Goal: Contribute content: Contribute content

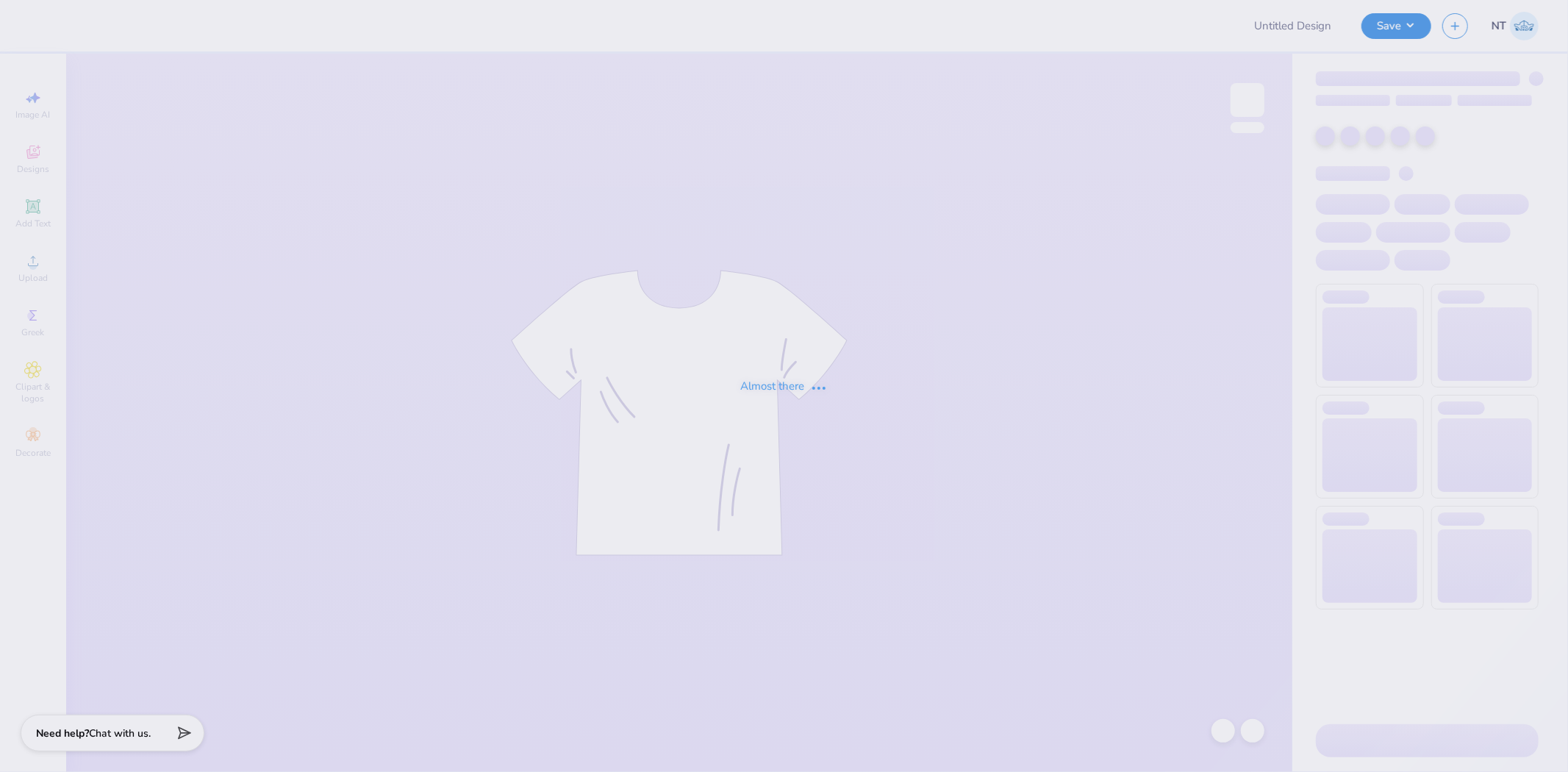
type input "Philo 3"
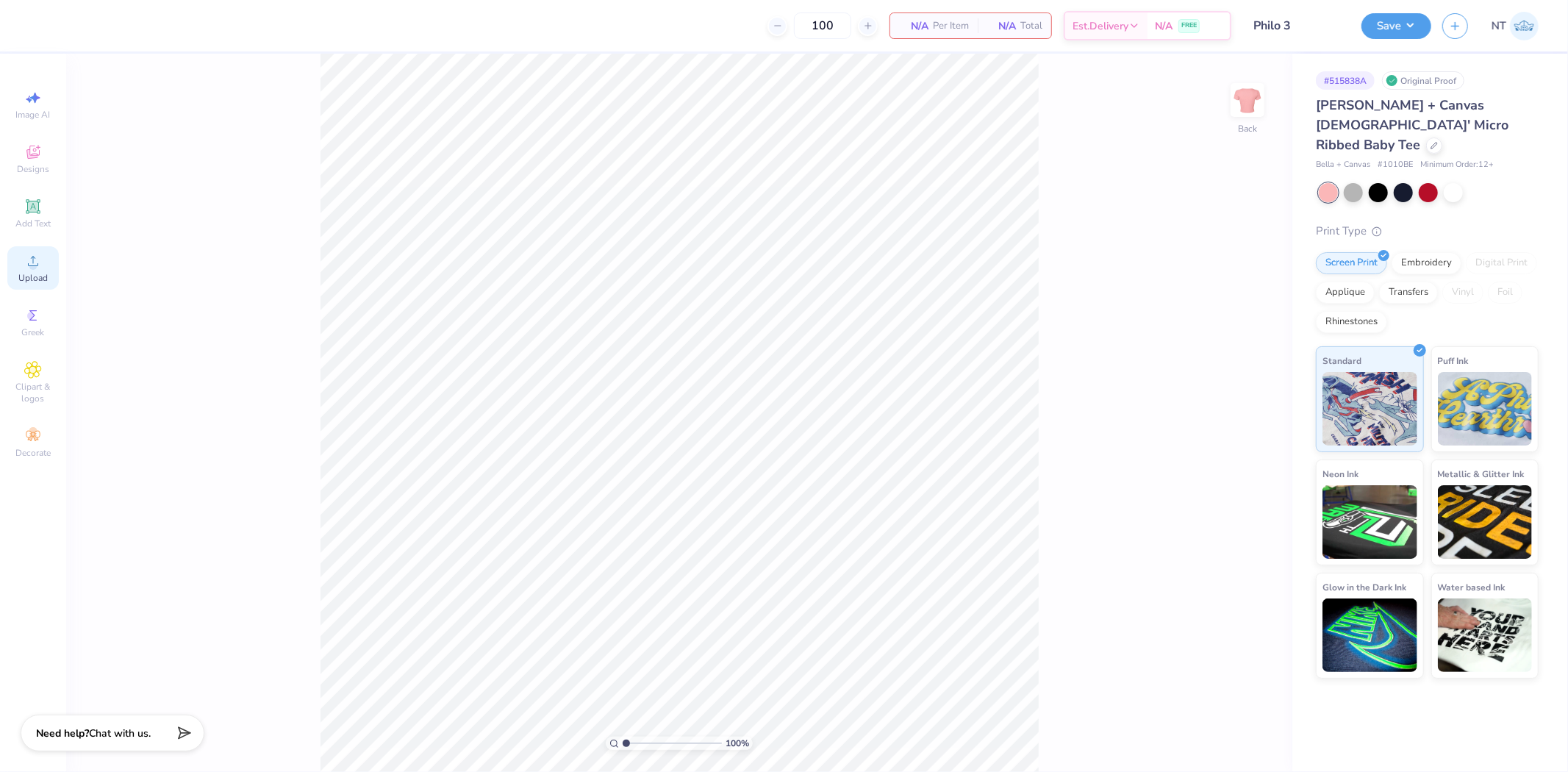
click at [24, 279] on span "Upload" at bounding box center [32, 278] width 29 height 12
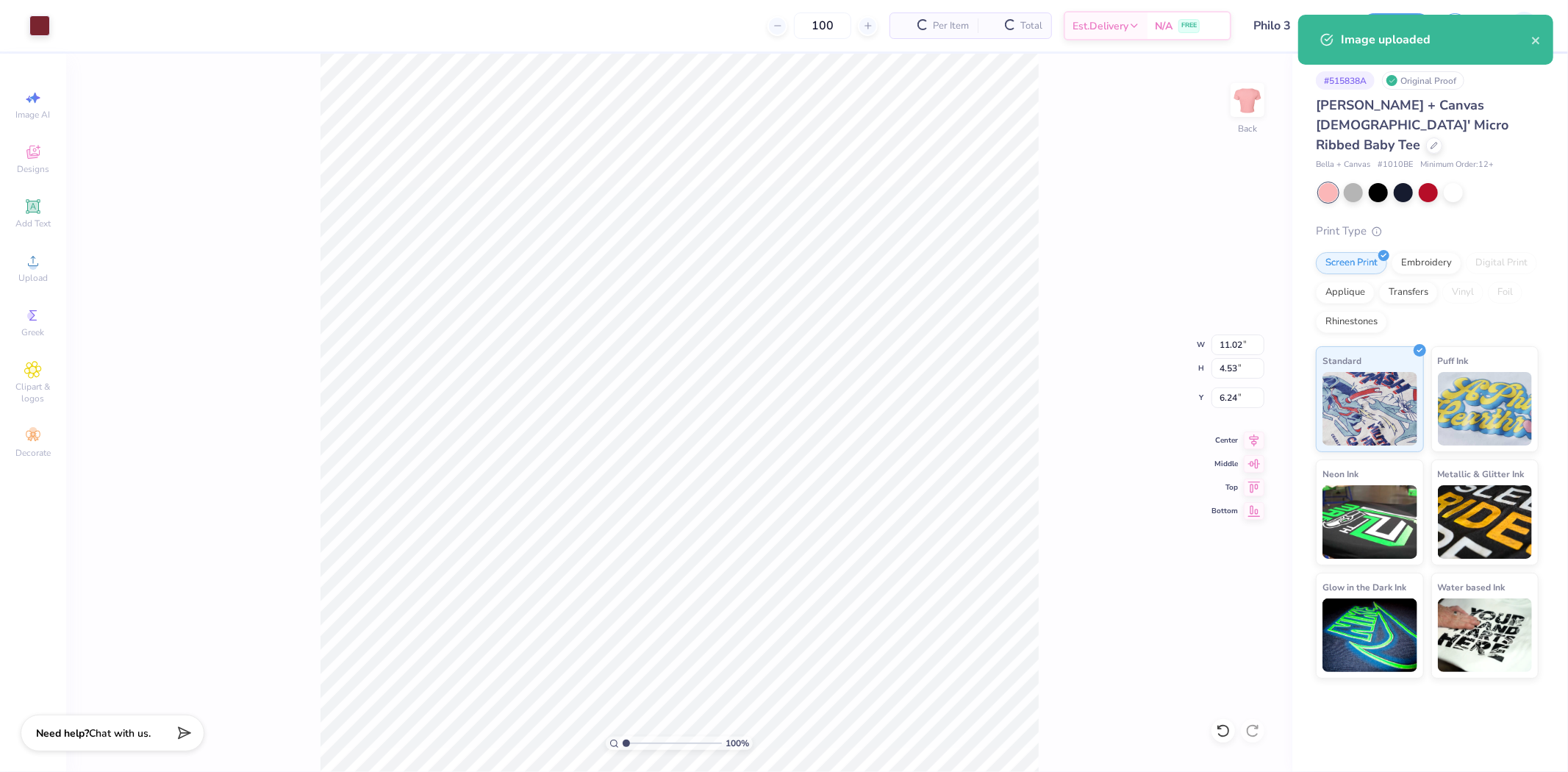
click at [1204, 331] on div "100 % Back W 11.02 11.02 " H 4.53 4.53 " Y 6.24 6.24 " Center Middle Top Bottom" at bounding box center [679, 413] width 1226 height 718
click at [1221, 334] on input "11.02" at bounding box center [1238, 344] width 53 height 20
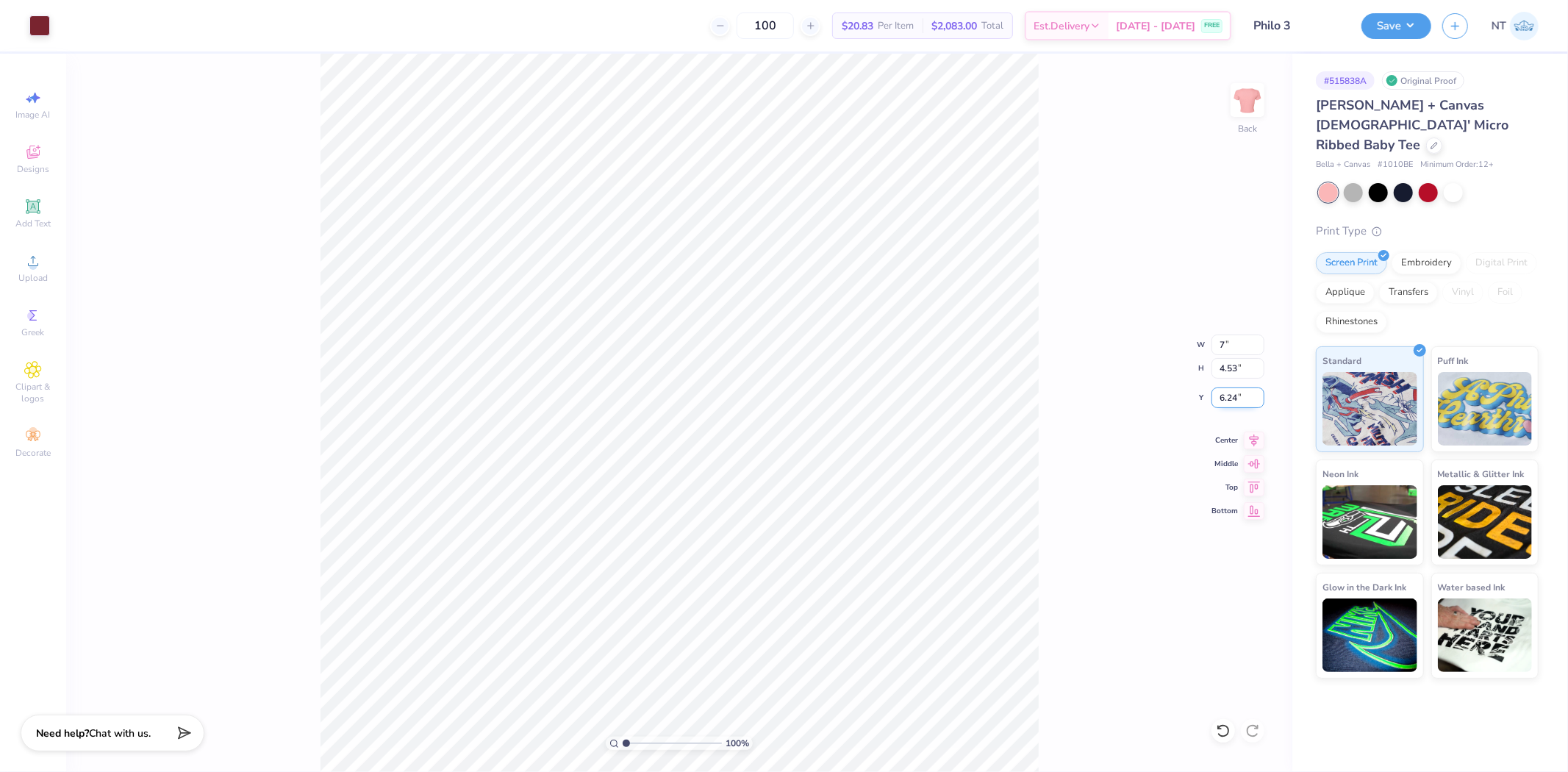
type input "7.00"
type input "2.88"
click at [1223, 395] on input "7.06" at bounding box center [1238, 398] width 53 height 20
type input "3.00"
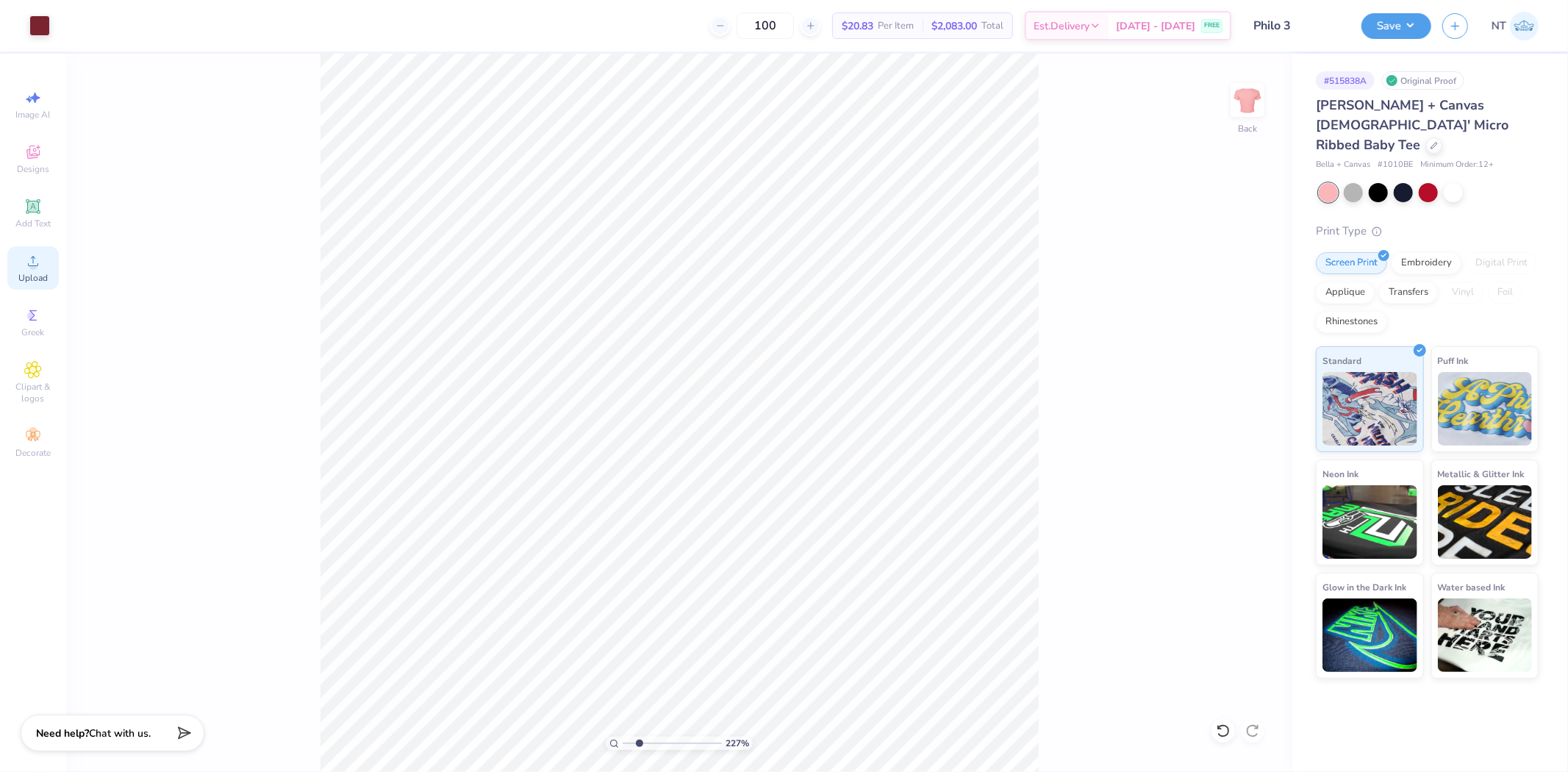
click at [40, 282] on span "Upload" at bounding box center [32, 278] width 29 height 12
click at [32, 216] on div "Add Text" at bounding box center [33, 213] width 51 height 43
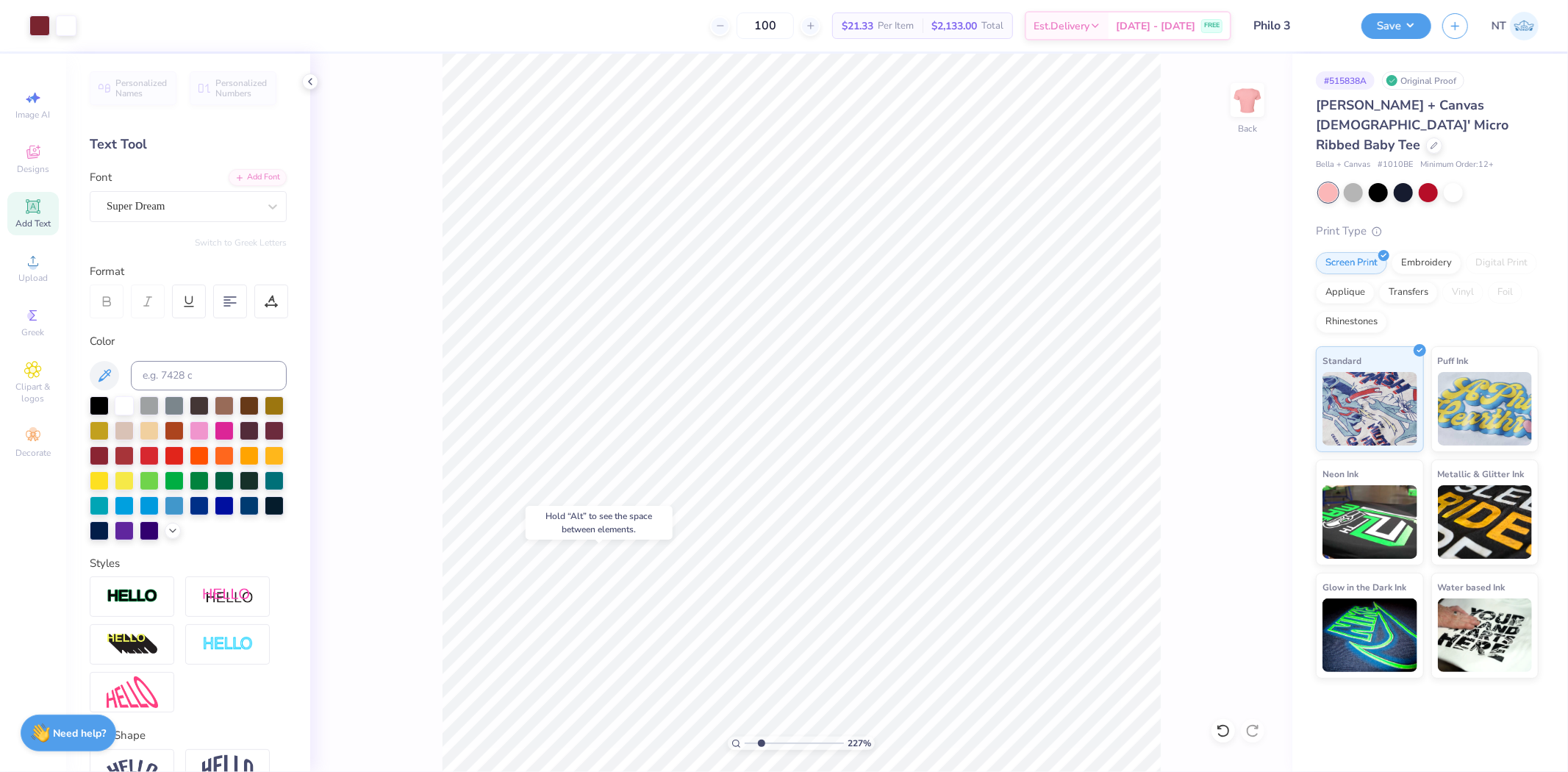
type input "2.27132287887689"
click at [182, 379] on input at bounding box center [208, 375] width 156 height 29
type input "188"
type input "2.27132287887689"
click at [250, 180] on div "Add Font" at bounding box center [257, 176] width 58 height 17
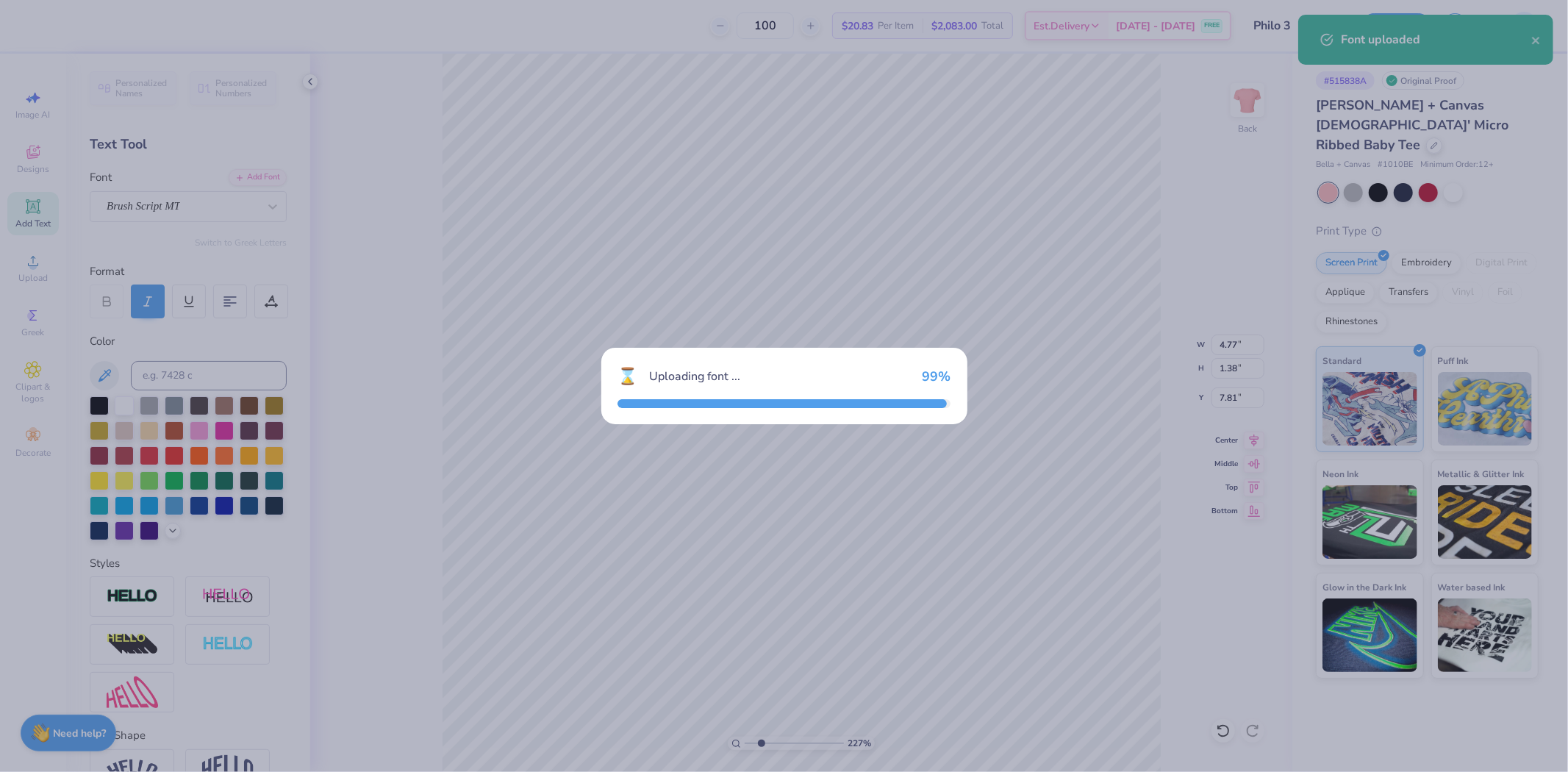
type input "2.27132287887689"
type input "4.68"
type input "1.47"
type input "7.76"
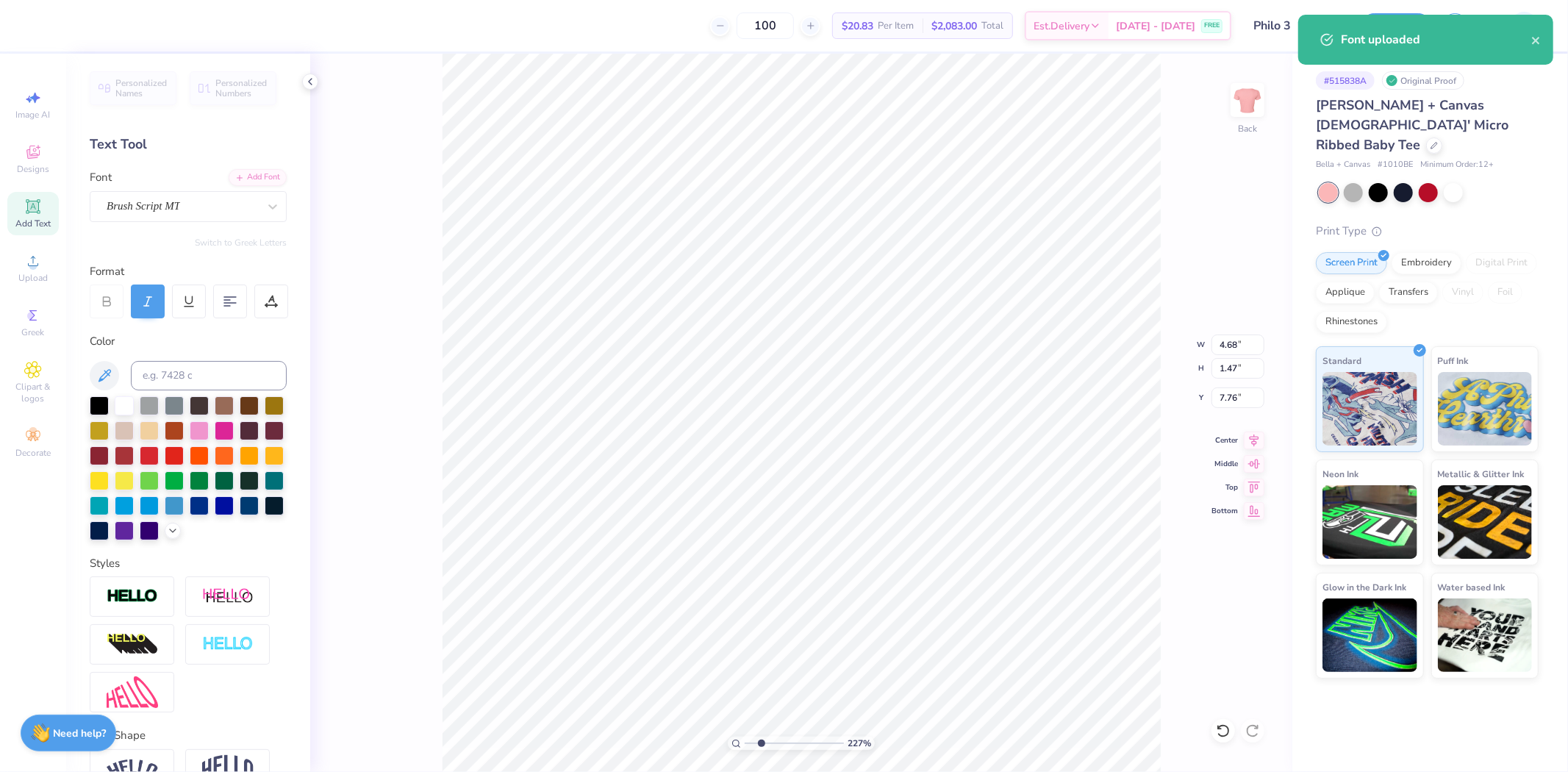
scroll to position [13, 2]
type input "2.27132287887689"
type textarea "E"
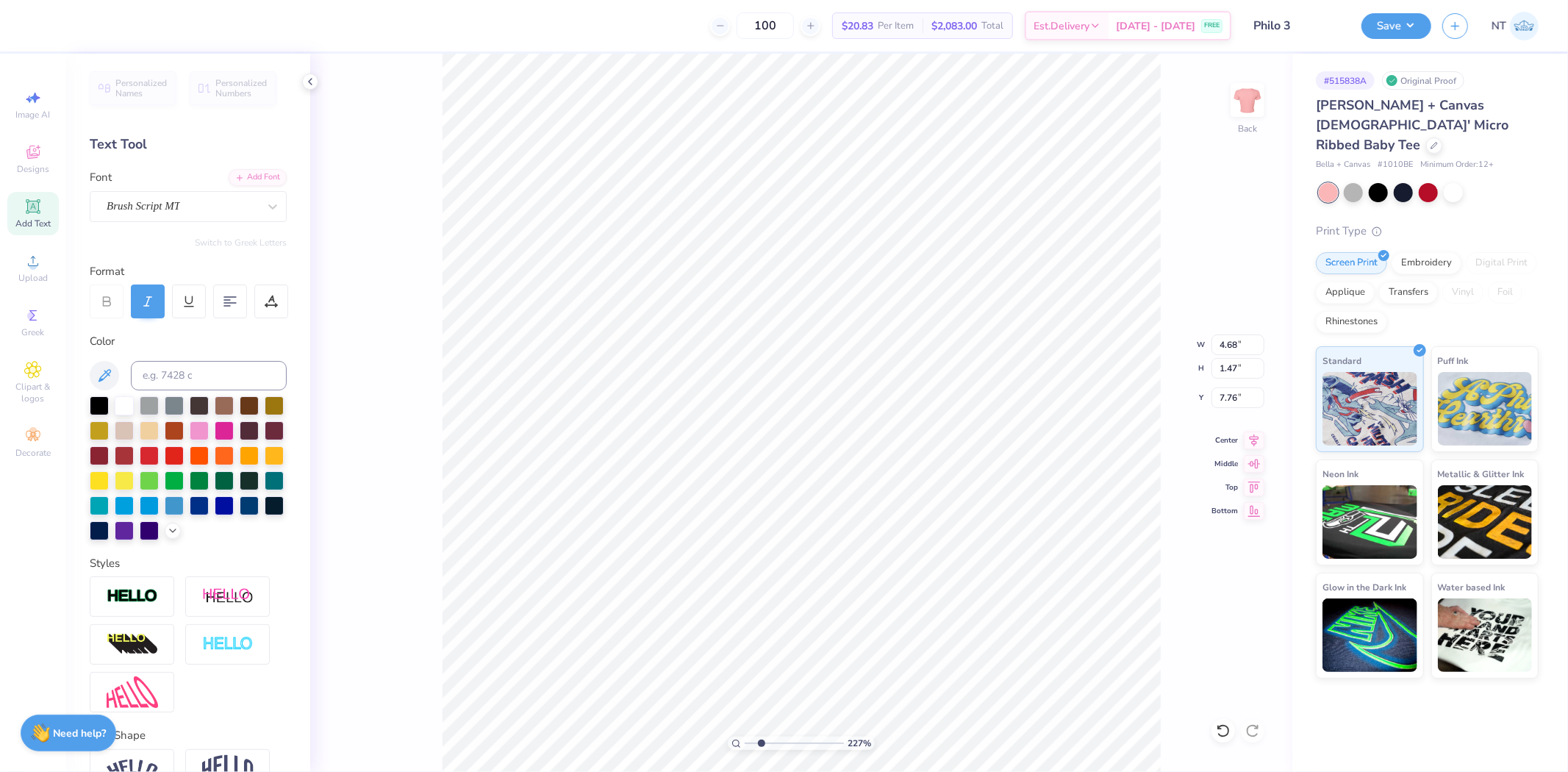
type input "2.27132287887689"
type textarea "Es"
type input "2.27132287887689"
type textarea "Est."
type input "2.27132287887689"
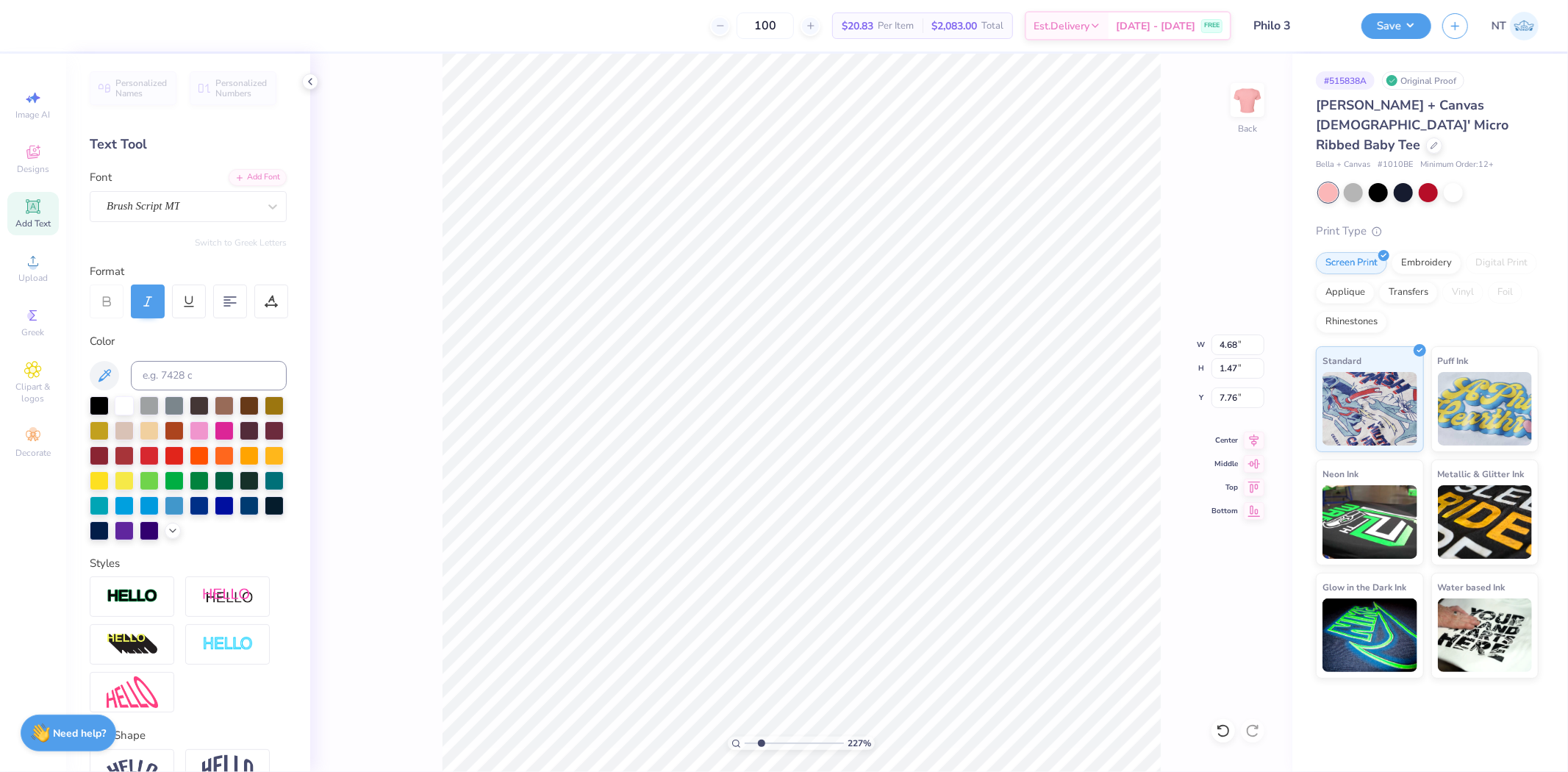
type textarea "Est."
type input "2.27132287887689"
type textarea "Est. 1"
type input "2.27132287887689"
type textarea "Est. 18"
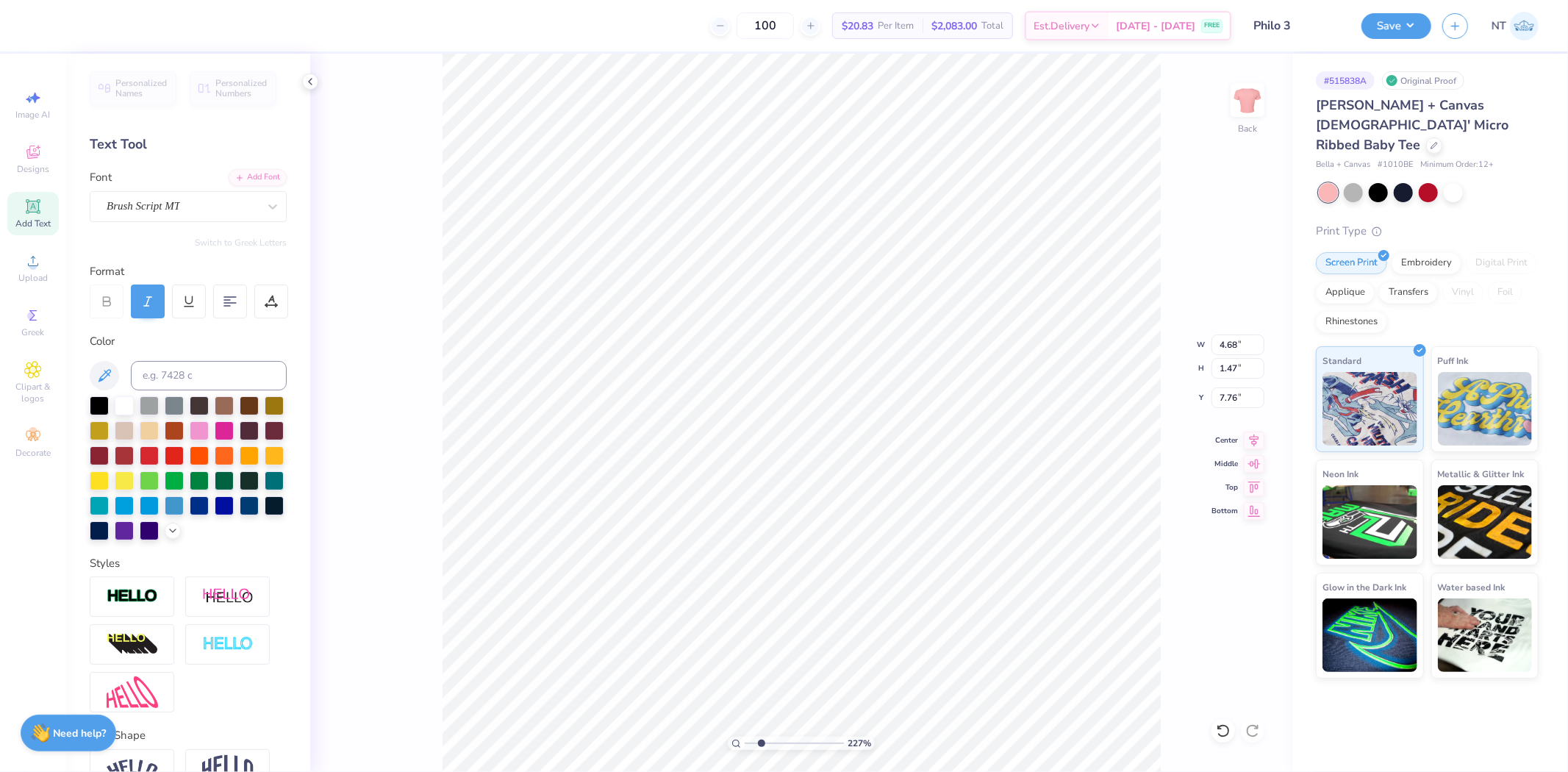
type input "2.27132287887689"
type textarea "Est. 187"
type input "2.27132287887689"
type textarea "Est. 1874"
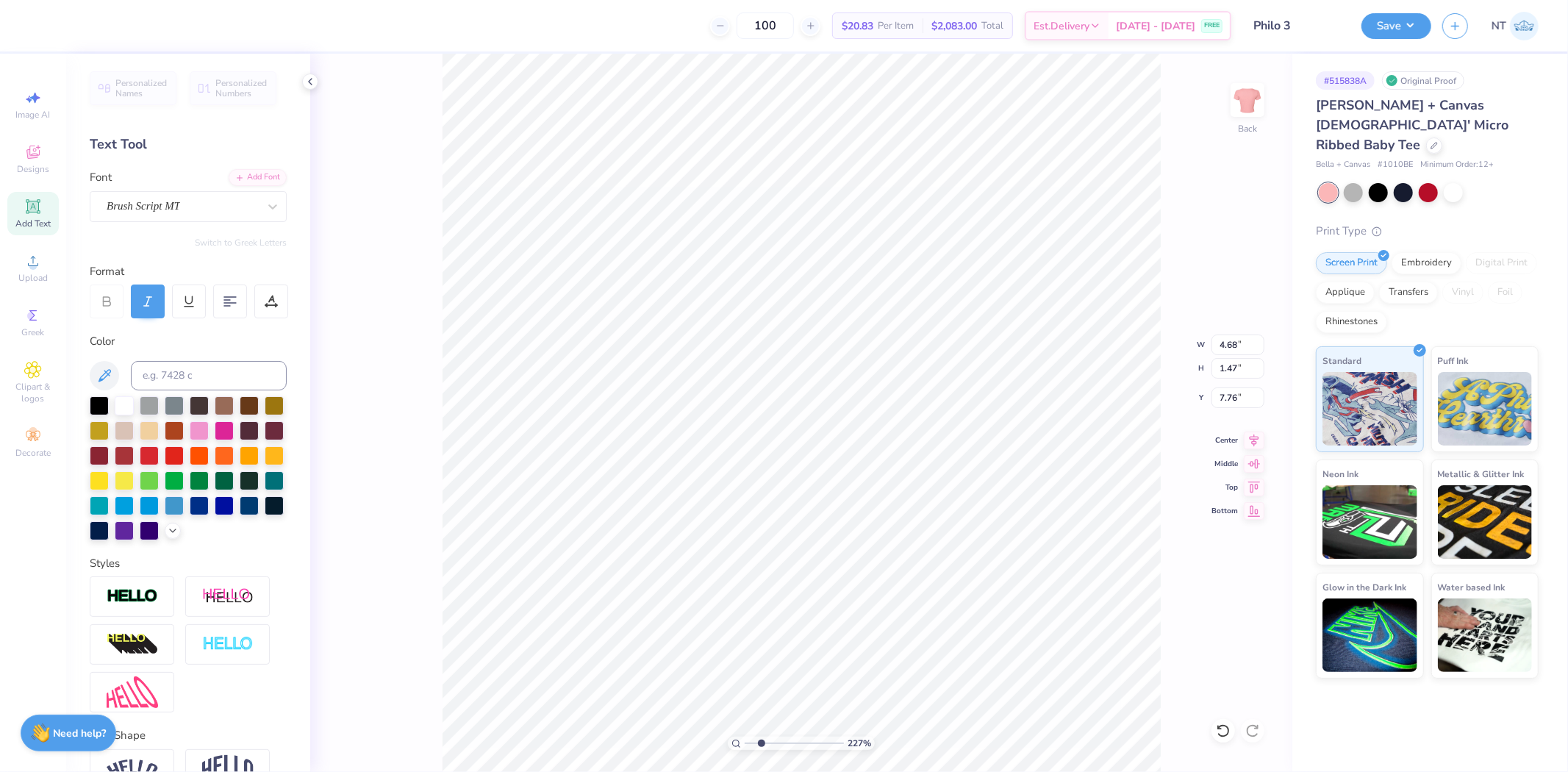
type input "2.27132287887689"
type input "6.70"
type input "2.27132287887689"
type input "2.86"
type input "0.63"
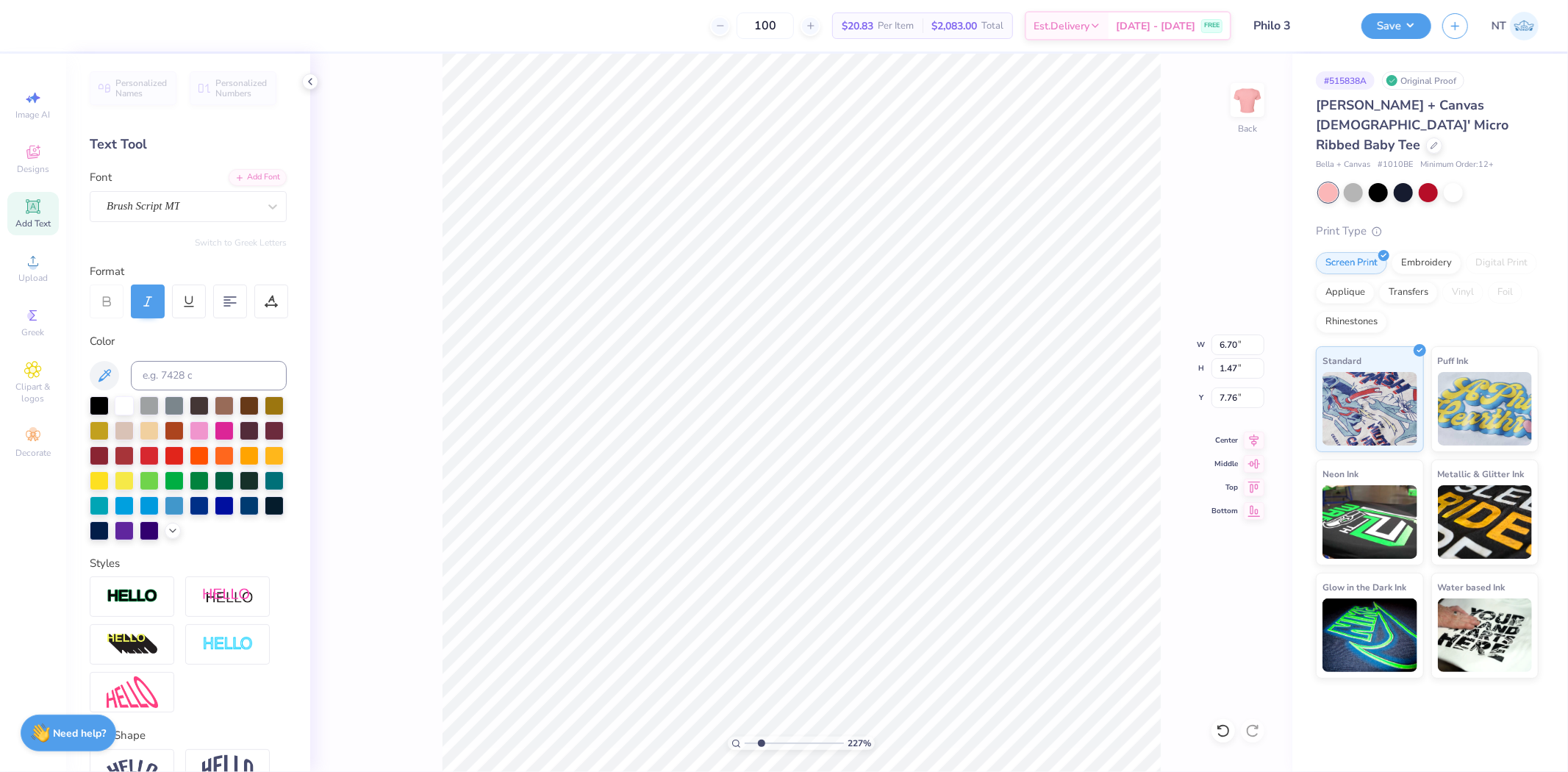
type input "8.61"
type input "2.27132287887689"
type input "4.71"
type input "4.76583977791626"
type input "7.00"
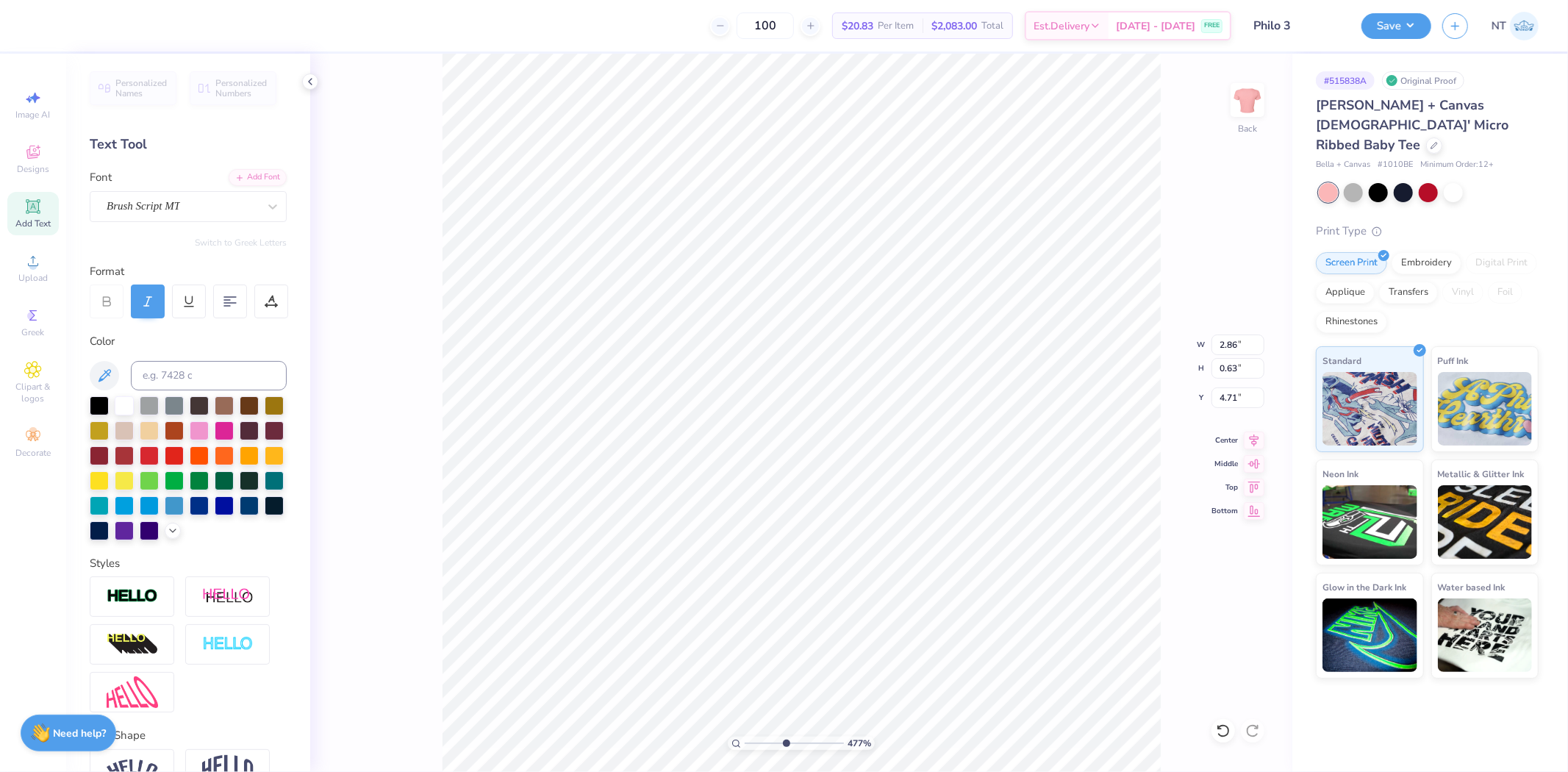
type input "2.88"
type input "3.00"
type input "4.76583977791626"
type input "2.86"
type input "0.63"
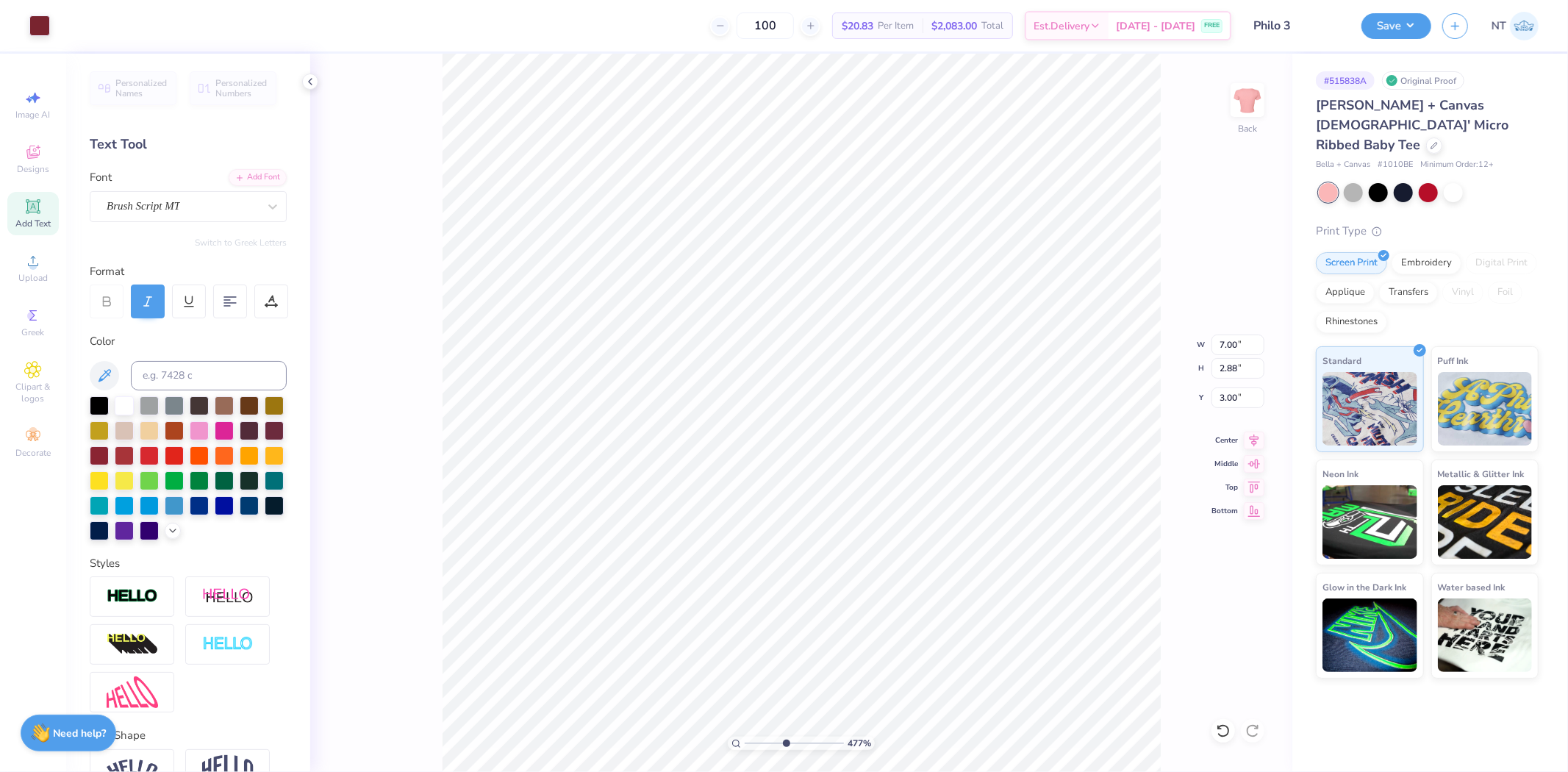
type input "4.71"
click at [1215, 733] on div at bounding box center [1223, 730] width 23 height 23
type input "4.76583977791626"
type input "2.40"
type input "0.53"
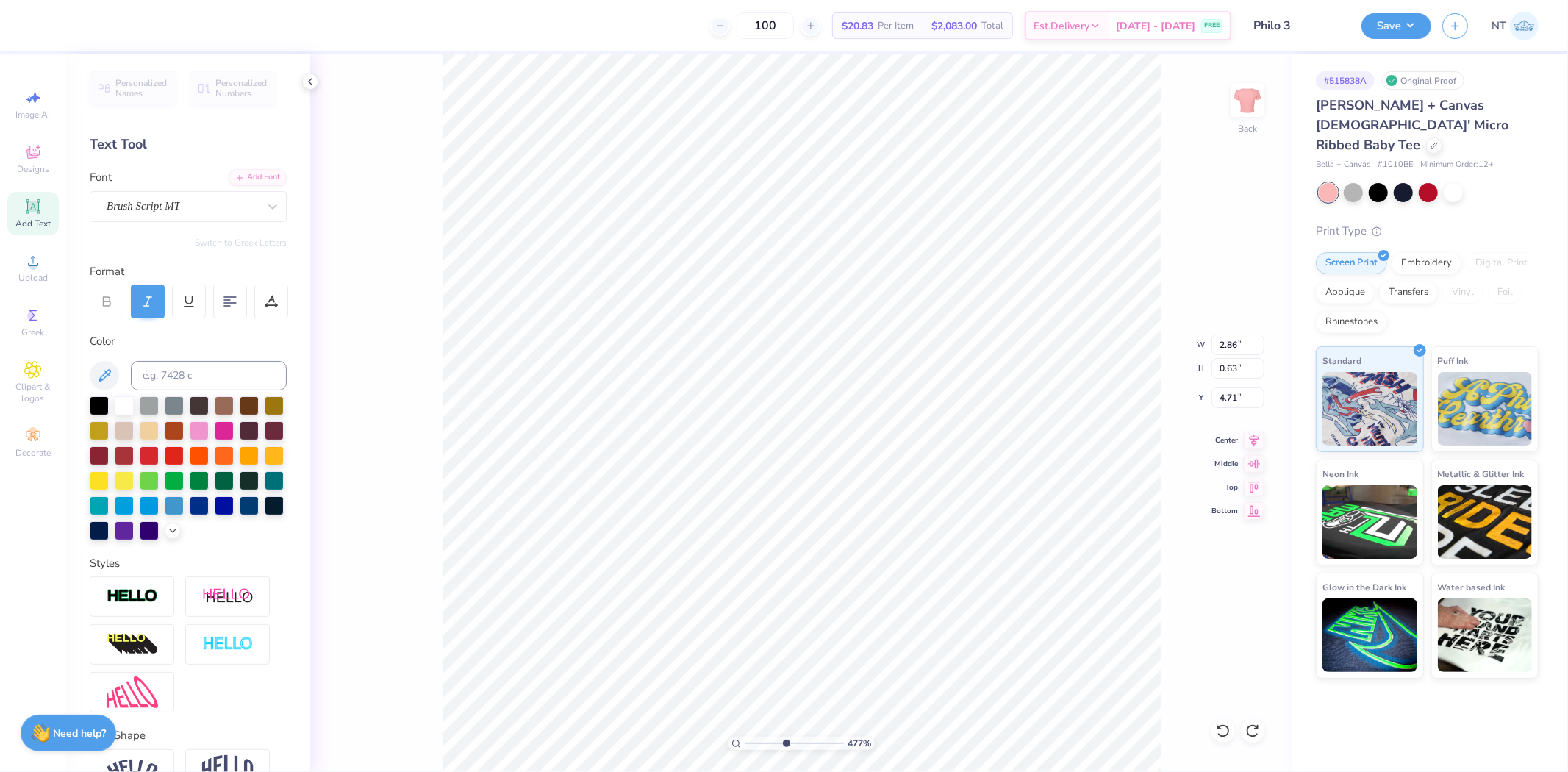
type input "4.81"
type input "4.76583977791626"
type input "4.67"
click at [1255, 431] on icon at bounding box center [1254, 438] width 20 height 17
click at [24, 209] on icon at bounding box center [32, 206] width 17 height 17
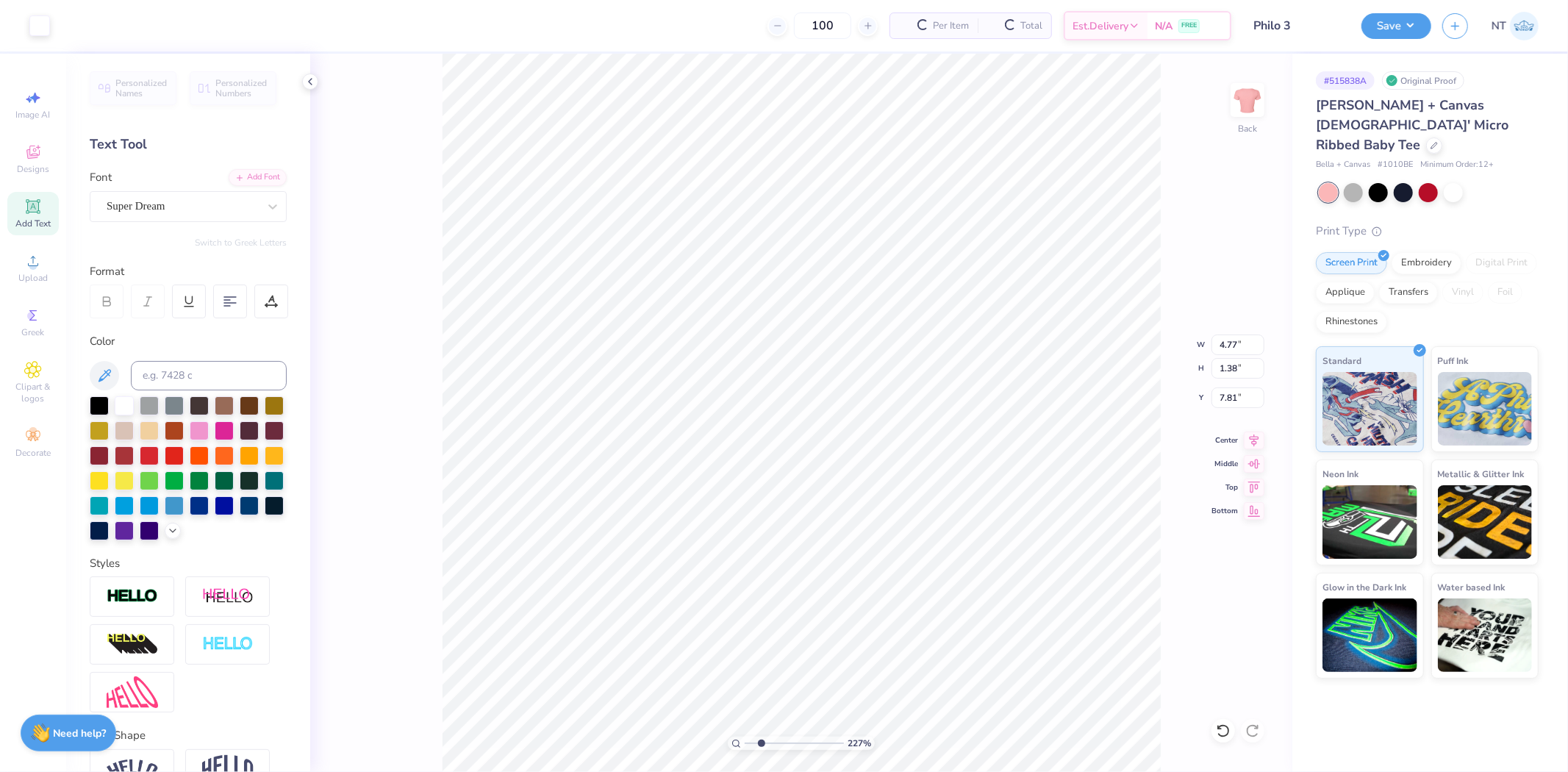
type input "2.27132287887689"
click at [197, 375] on input at bounding box center [208, 375] width 156 height 29
type input "188"
type input "2.27132287887689"
type textarea "Building Strong Girls"
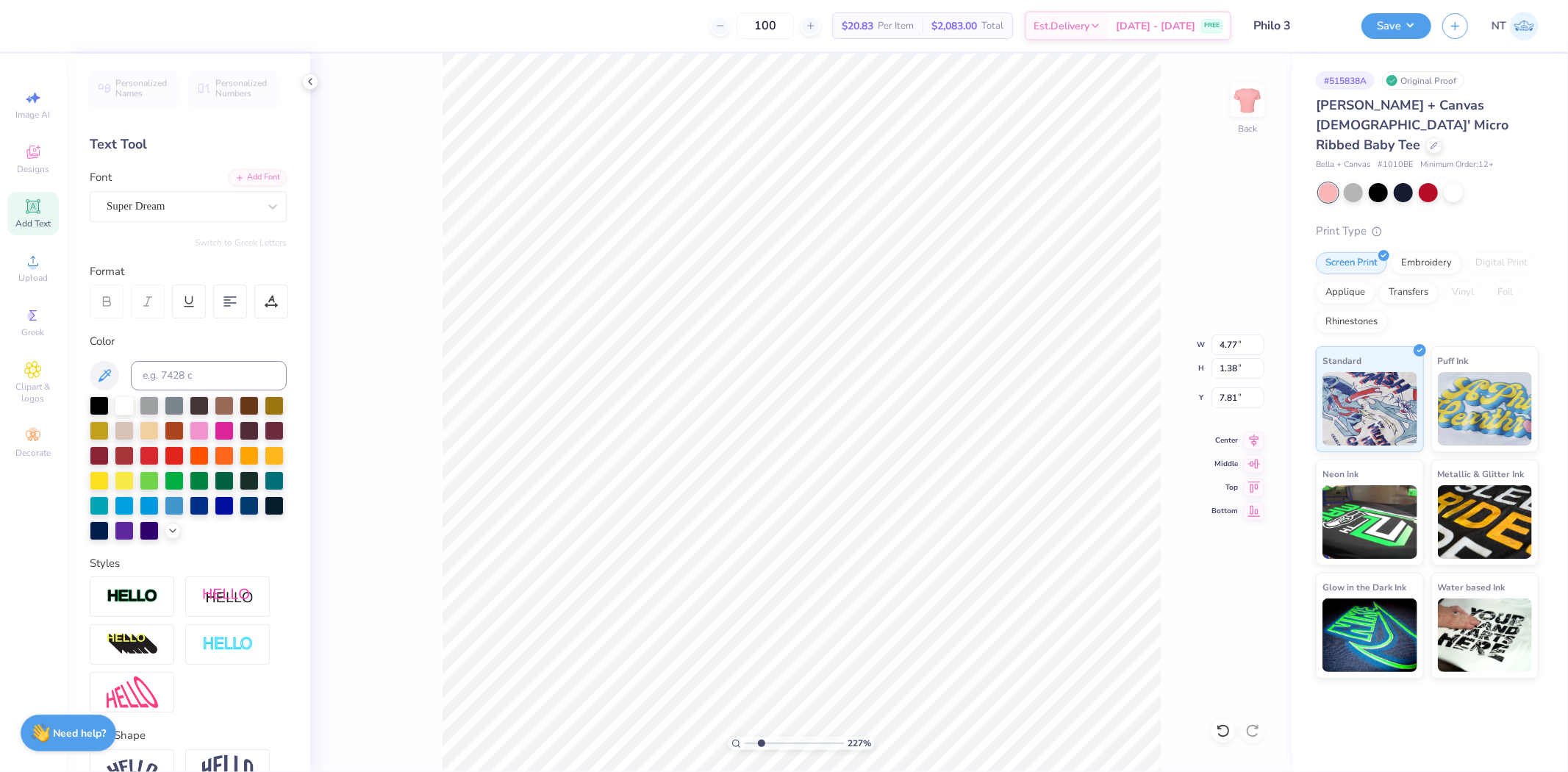
scroll to position [13, 6]
type input "2.27132287887689"
type input "11.02"
type input "0.99"
type input "8.01"
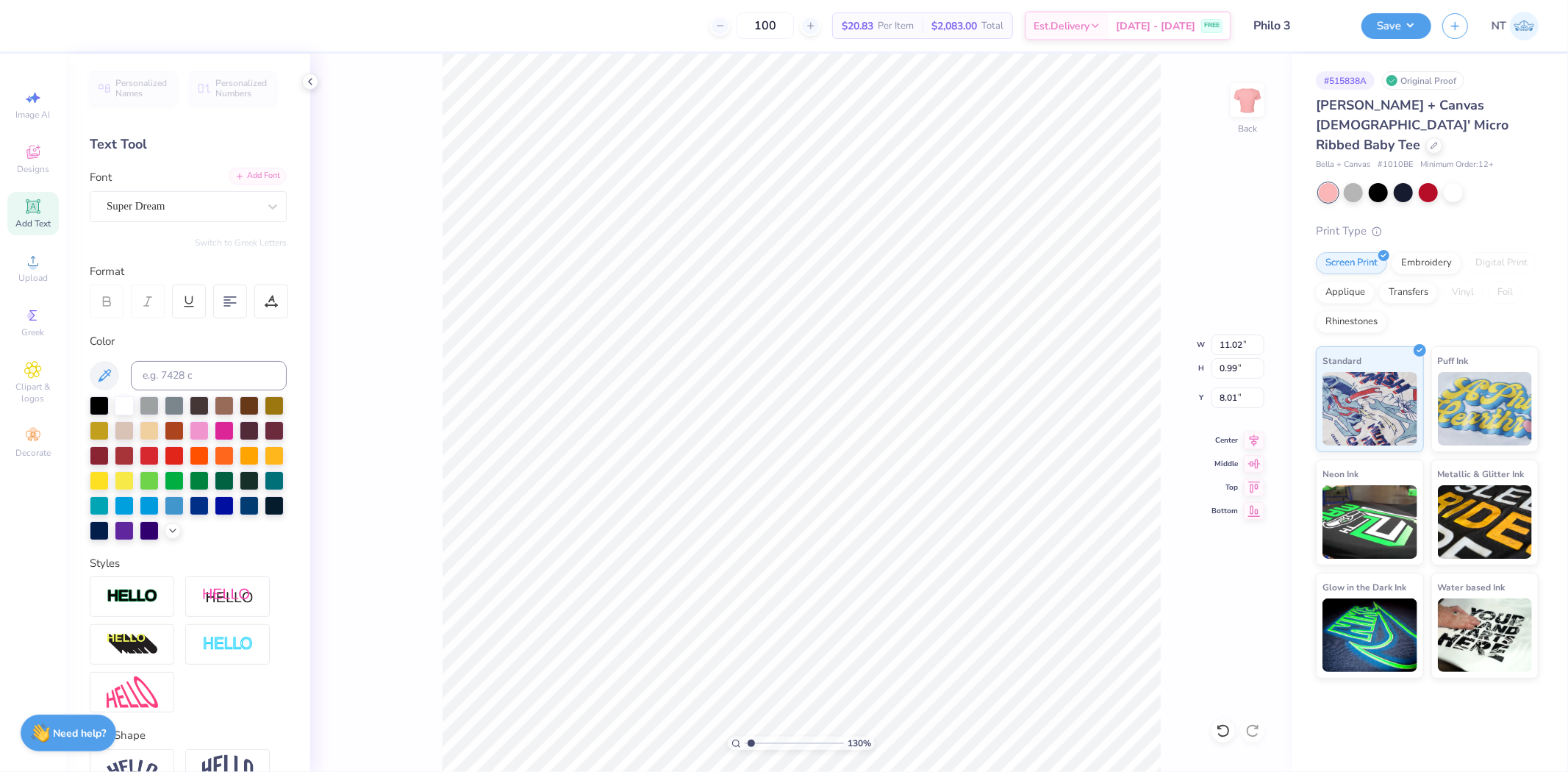
click at [247, 177] on div "Add Font" at bounding box center [257, 176] width 58 height 17
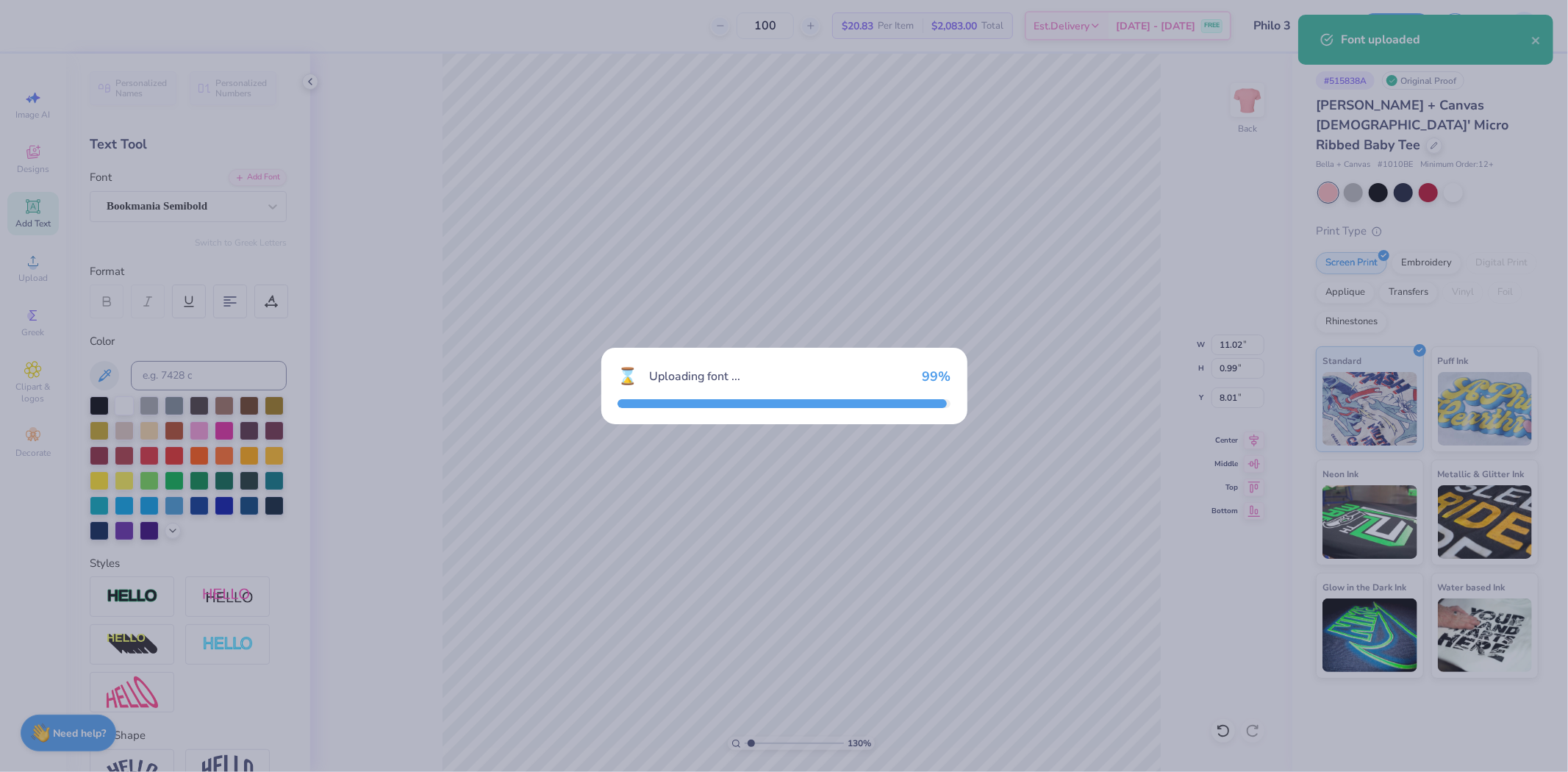
type input "1.30281711095672"
type input "10.76"
type input "1.02"
type input "7.99"
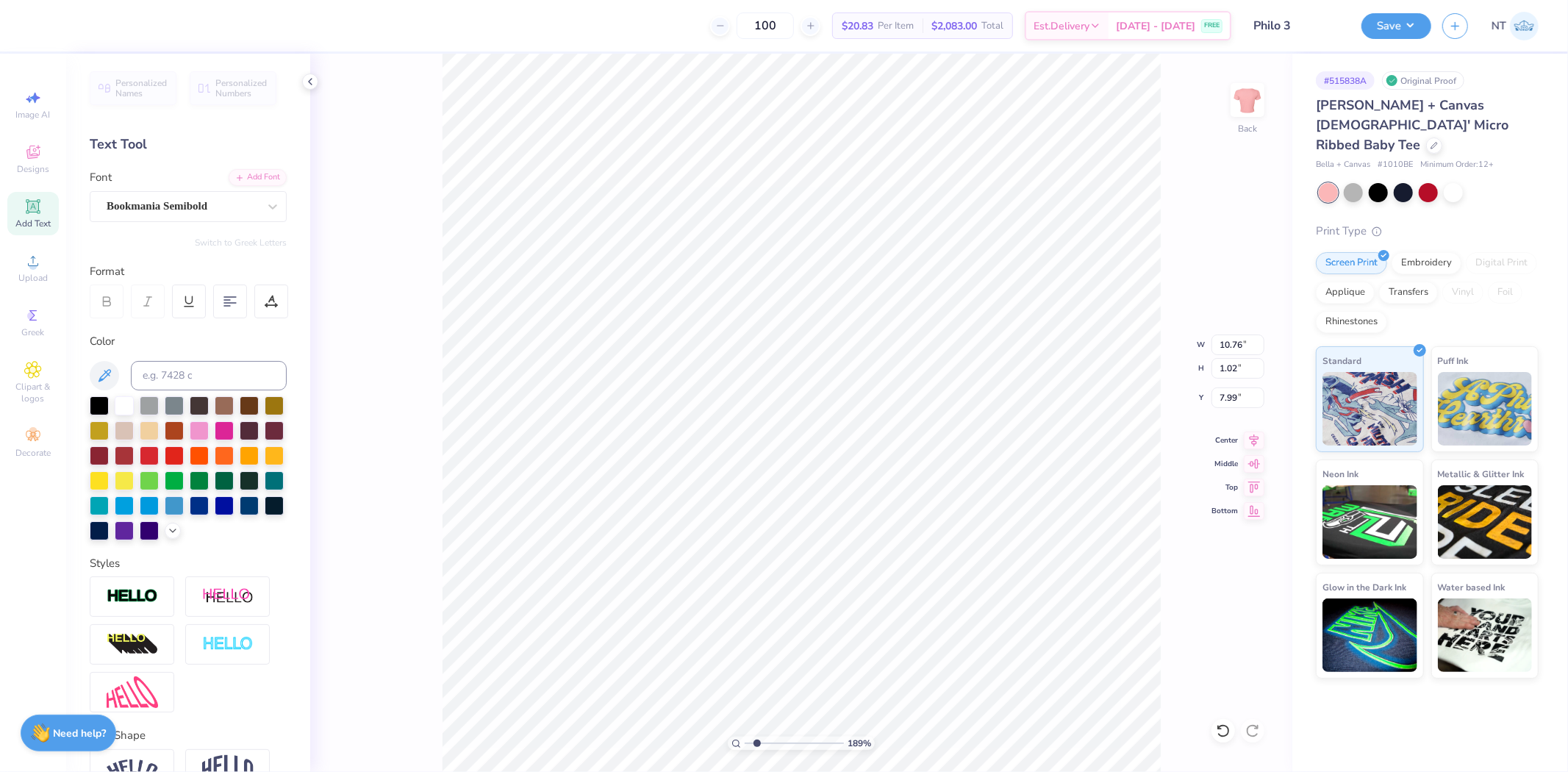
scroll to position [13, 5]
type input "1.88718178013941"
type textarea "B"
type input "1.88718178013941"
type textarea "BU"
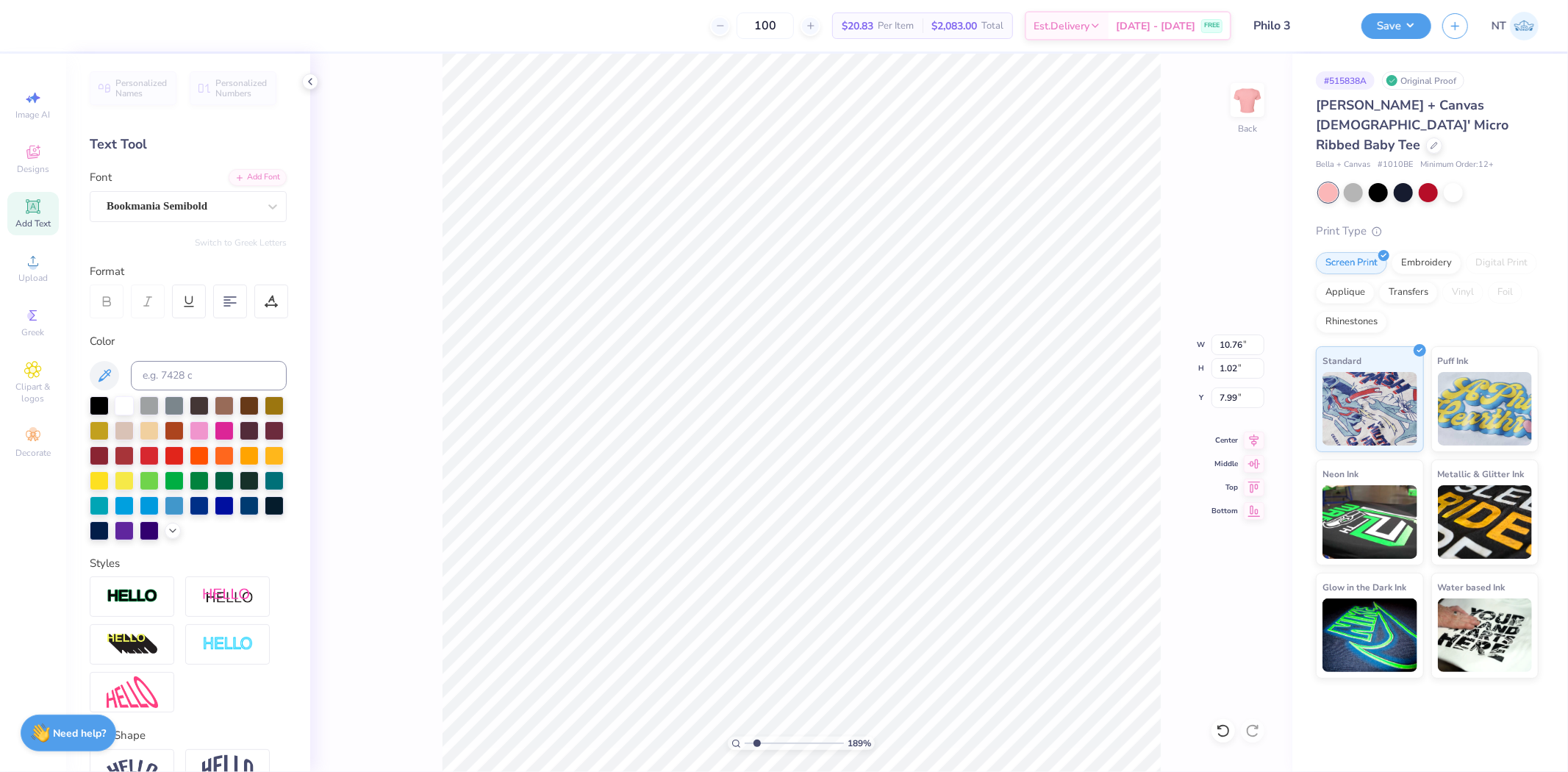
type input "1.88718178013941"
type textarea "[PERSON_NAME]"
type input "1.88718178013941"
type textarea "BUIL"
type input "1.88718178013941"
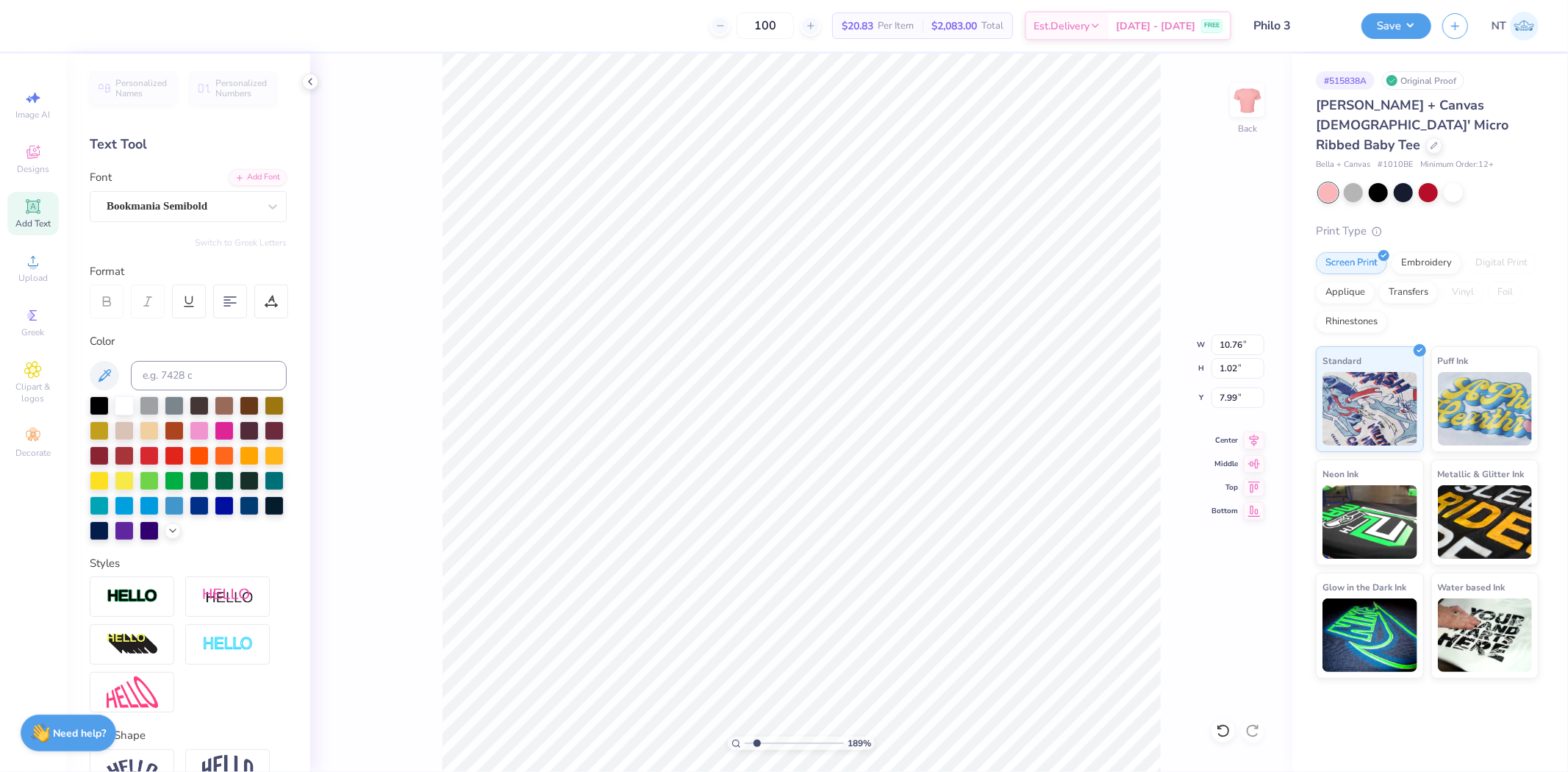
type textarea "BUILDI"
type input "1.88718178013941"
type textarea "BUILDIN"
type input "1.88718178013941"
type textarea "BUILDING"
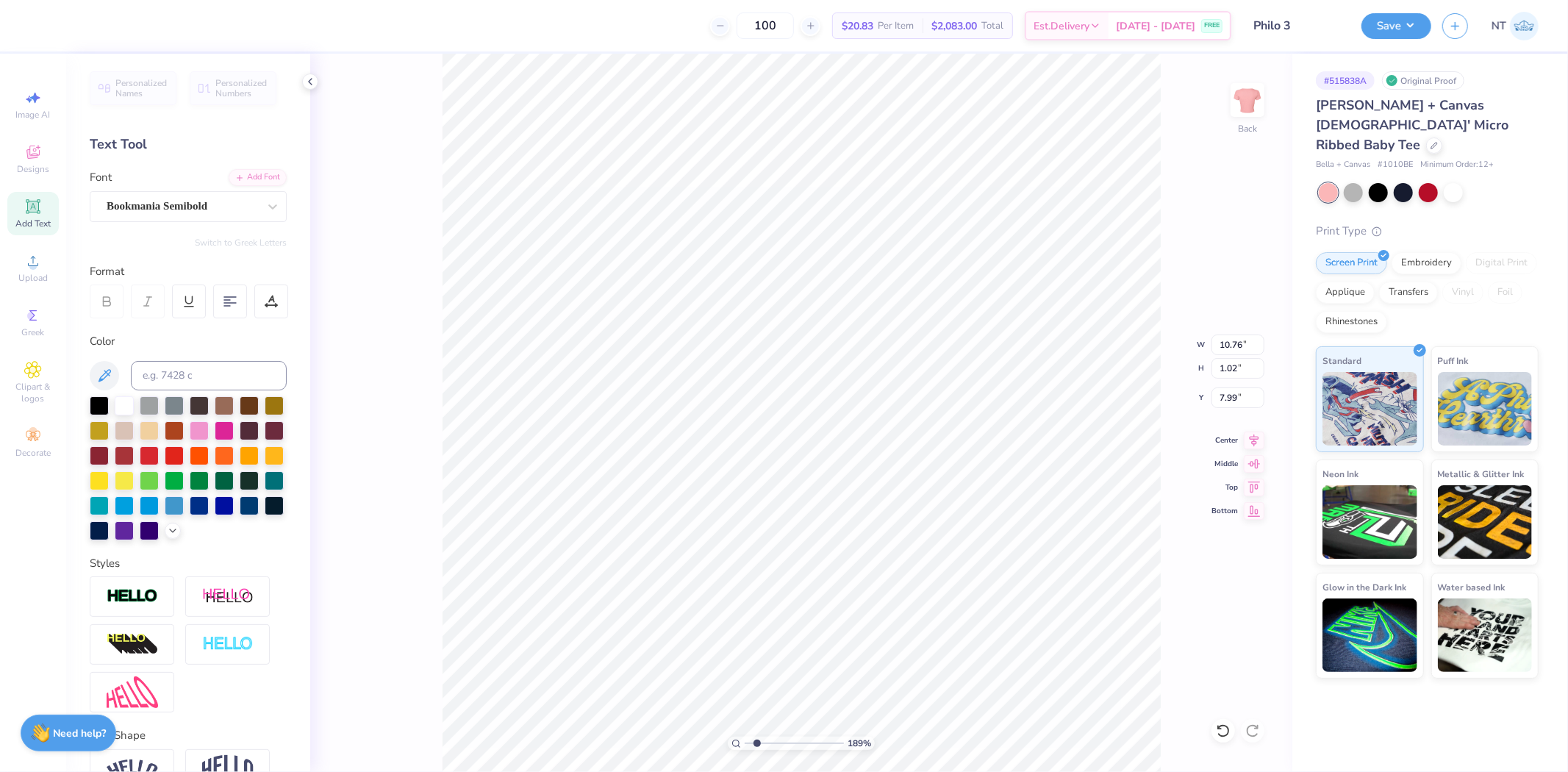
type input "1.88718178013941"
type textarea "BUILDING"
type input "1.88718178013941"
type textarea "BUILDING S"
type input "1.88718178013941"
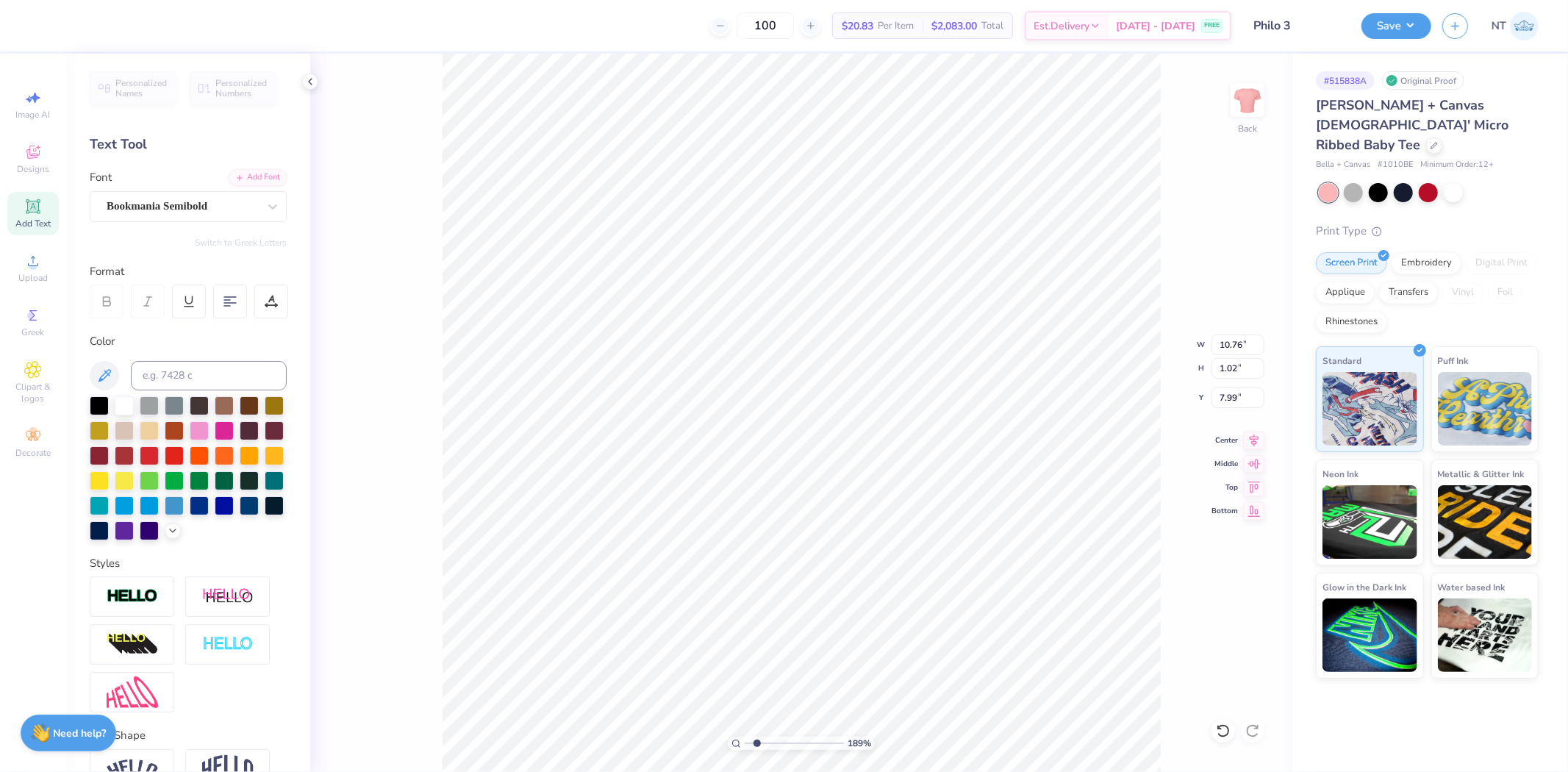
type textarea "BUILDING ST"
type input "1.88718178013941"
type textarea "BUILDING STR"
type input "1.88718178013941"
type textarea "BUILDING STRO"
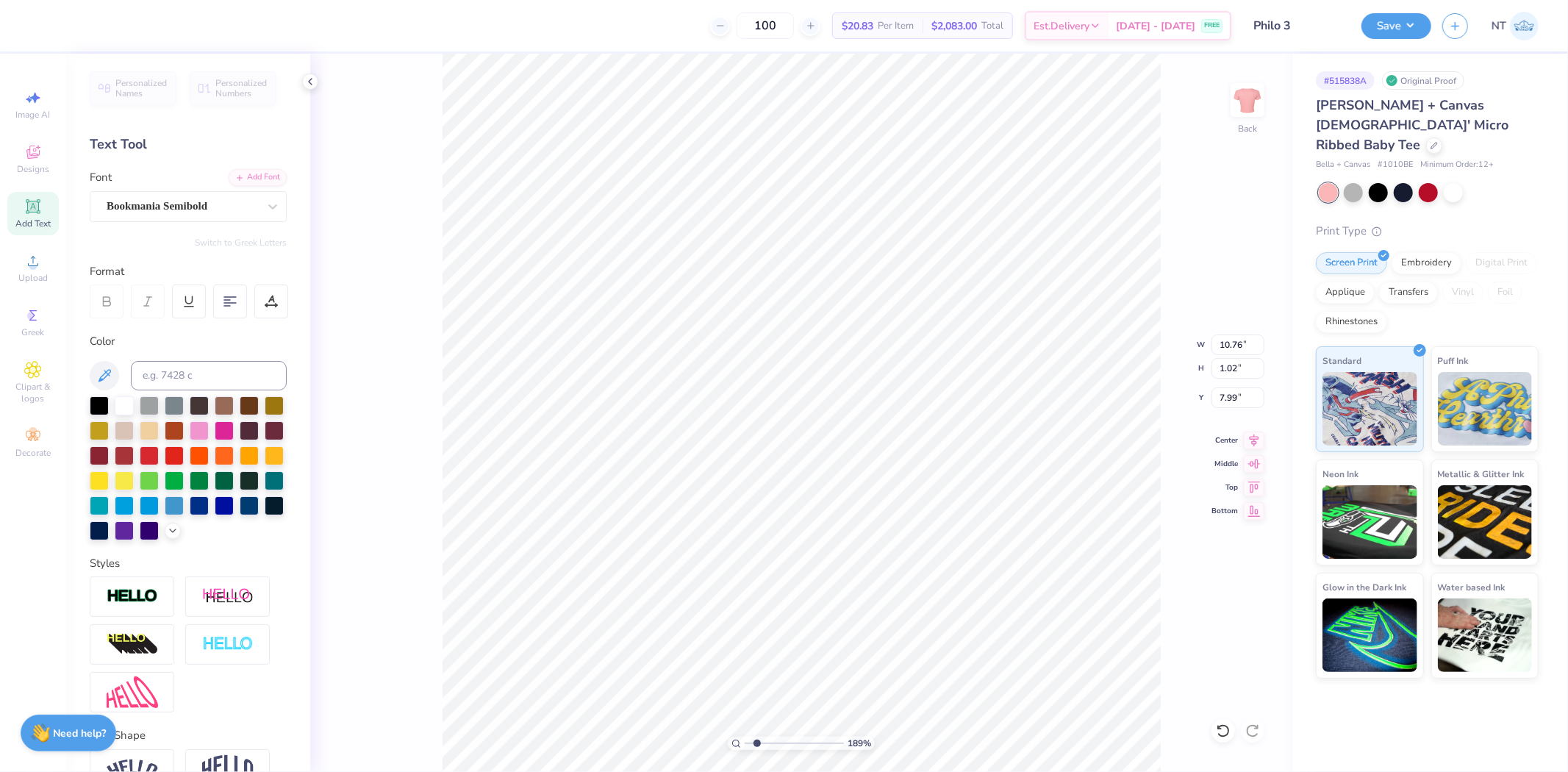
type input "1.88718178013941"
type textarea "BUILDING STRON"
type input "1.88718178013941"
type textarea "BUILDING STRONG"
type input "1.88718178013941"
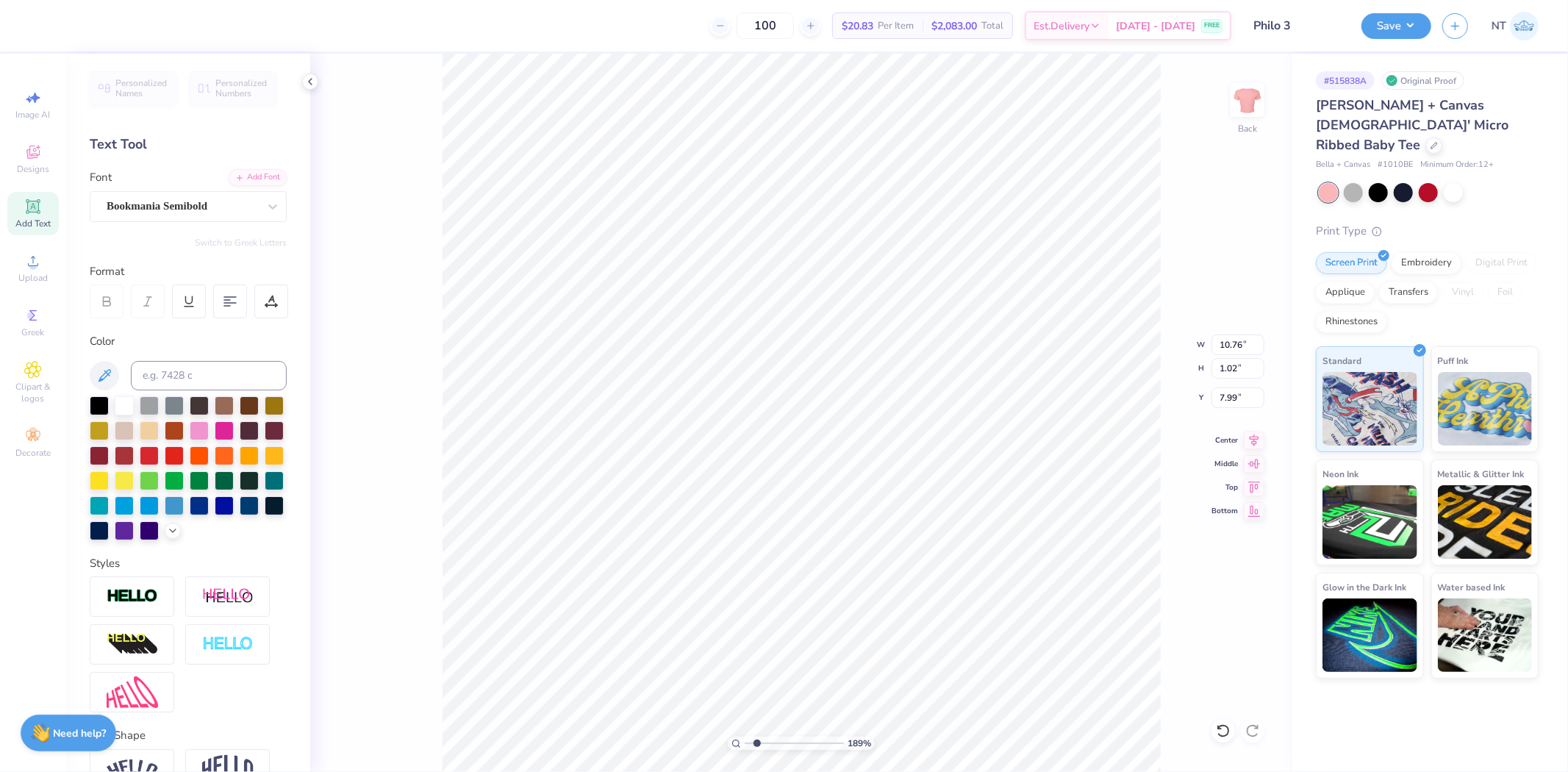
type textarea "BUILDING STRONG"
type input "1.88718178013941"
type textarea "BUILDING STRONG G"
type input "1.88718178013941"
type textarea "BUILDING STRONG GI"
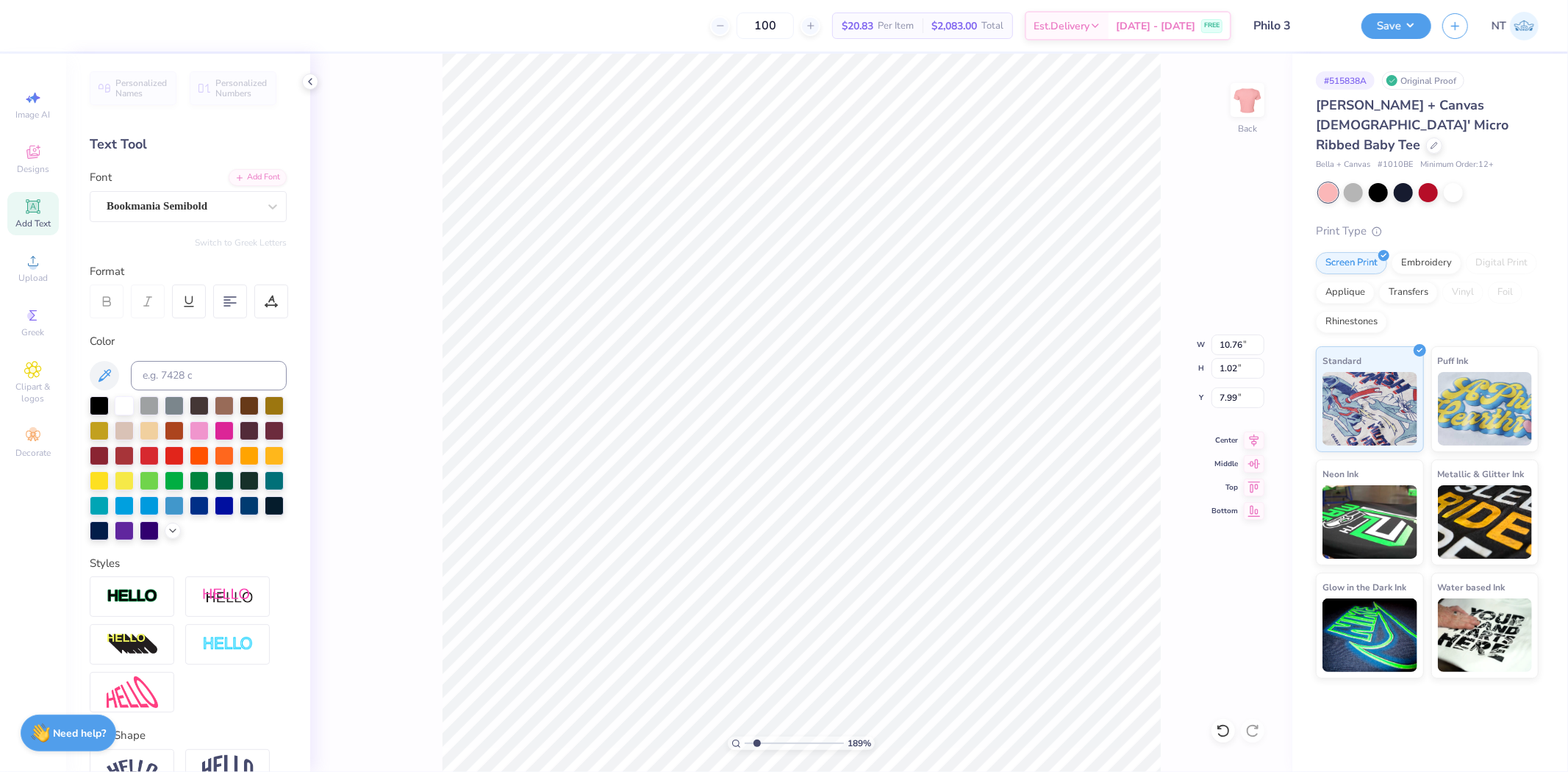
type input "1.88718178013941"
type textarea "BUILDING STRONG GIR"
type input "1.88718178013941"
type textarea "BUILDING STRONG GIRL"
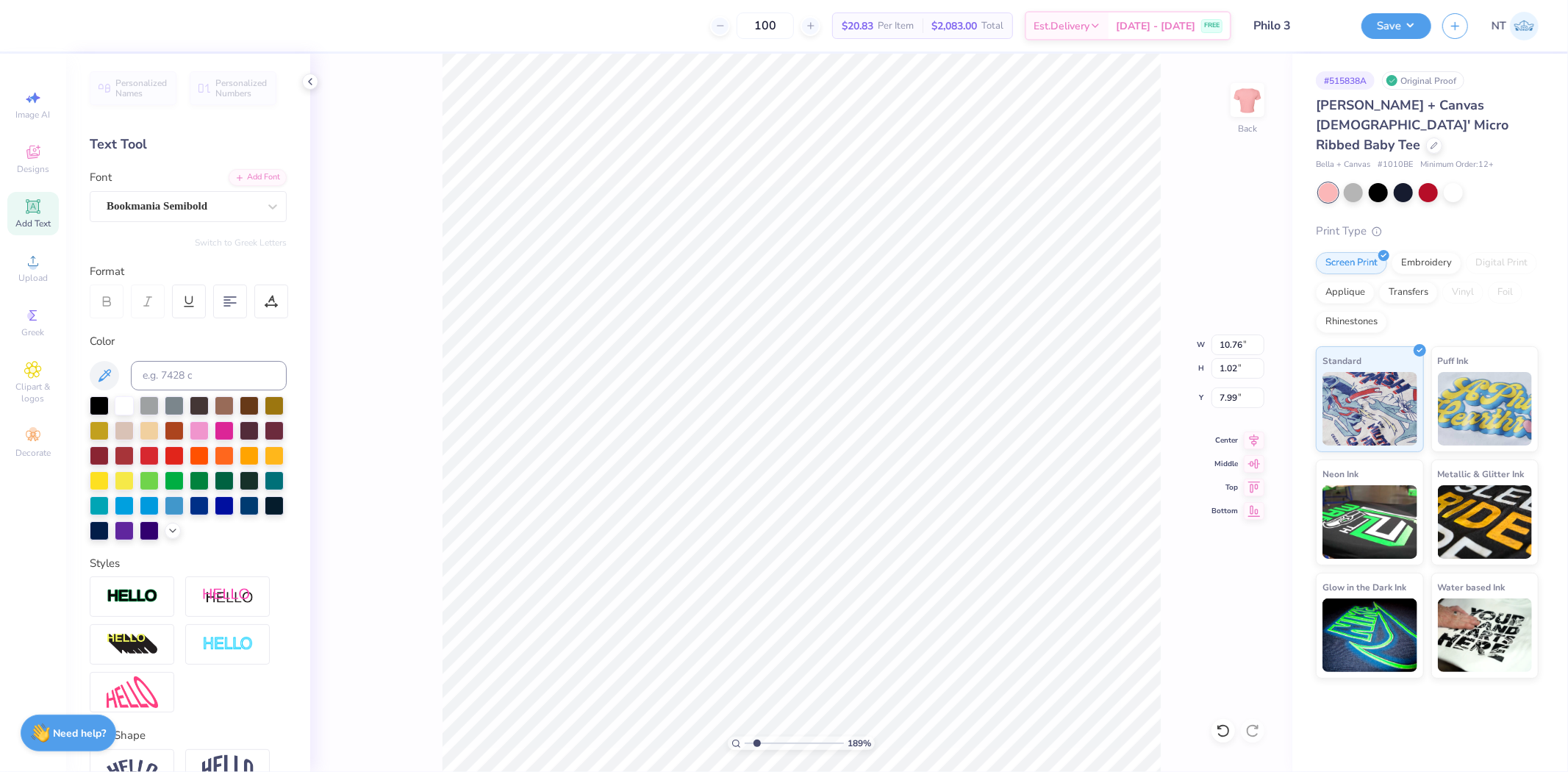
type input "1.88718178013941"
type textarea "BUILDING STRONG GIRLS"
type input "1.88718178013941"
type input "11.02"
type input "0.62"
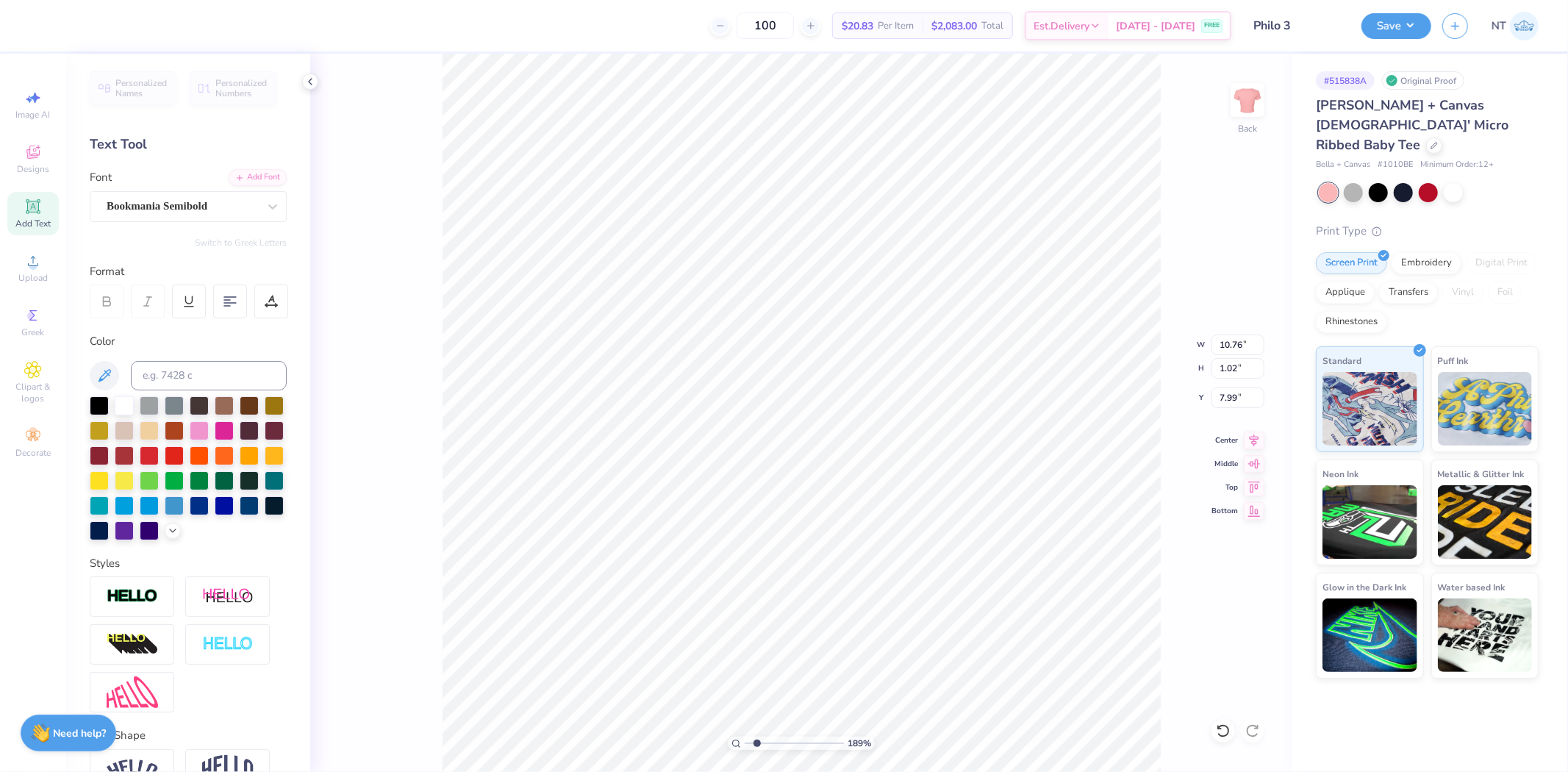
type input "8.19"
type input "1.88718178013941"
type input "5.24"
type input "0.30"
type input "8.52"
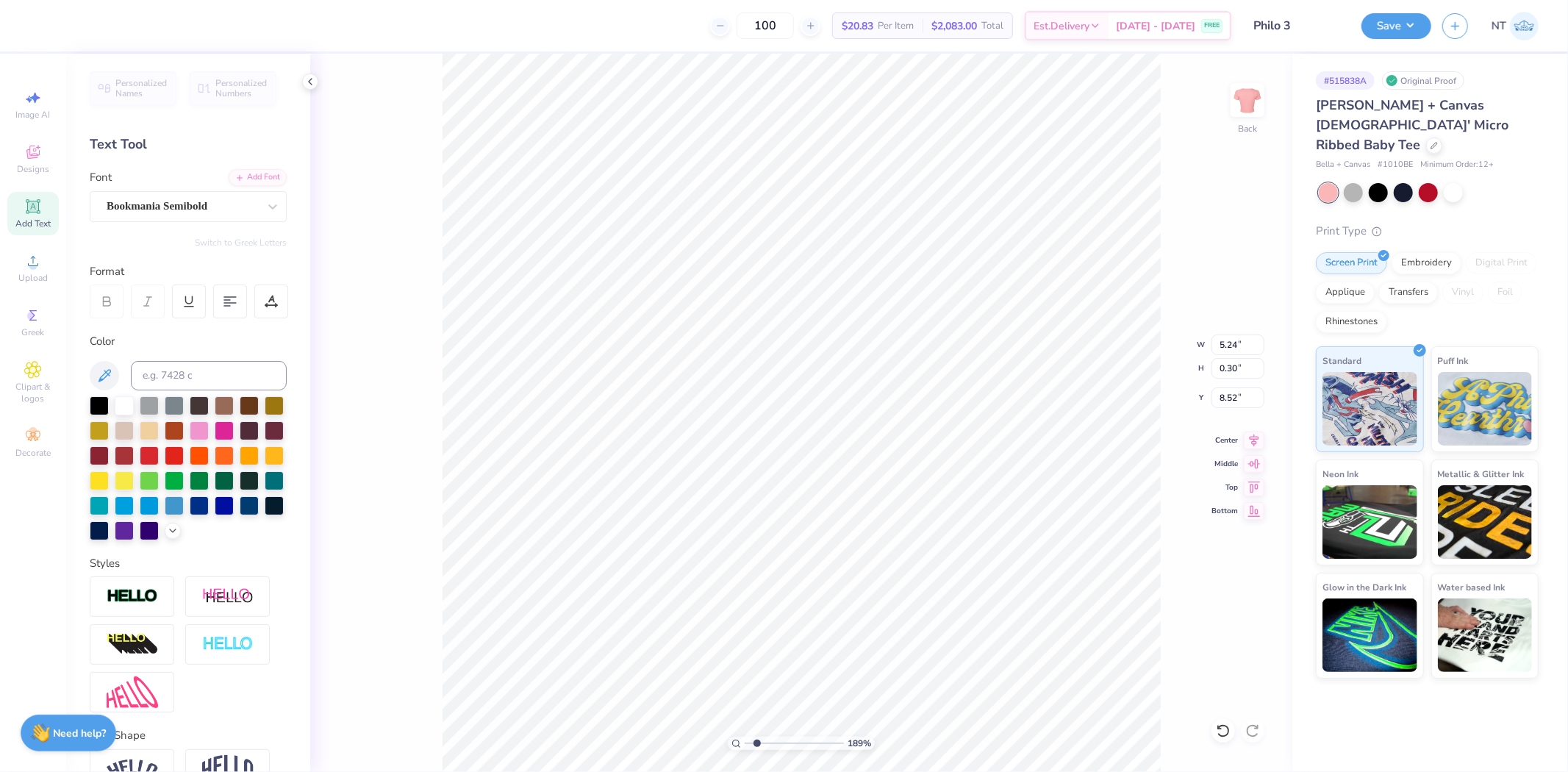
type input "1.88718178013941"
type input "5.44"
type input "3.29010044294134"
type input "5.58"
type input "3.95980953636785"
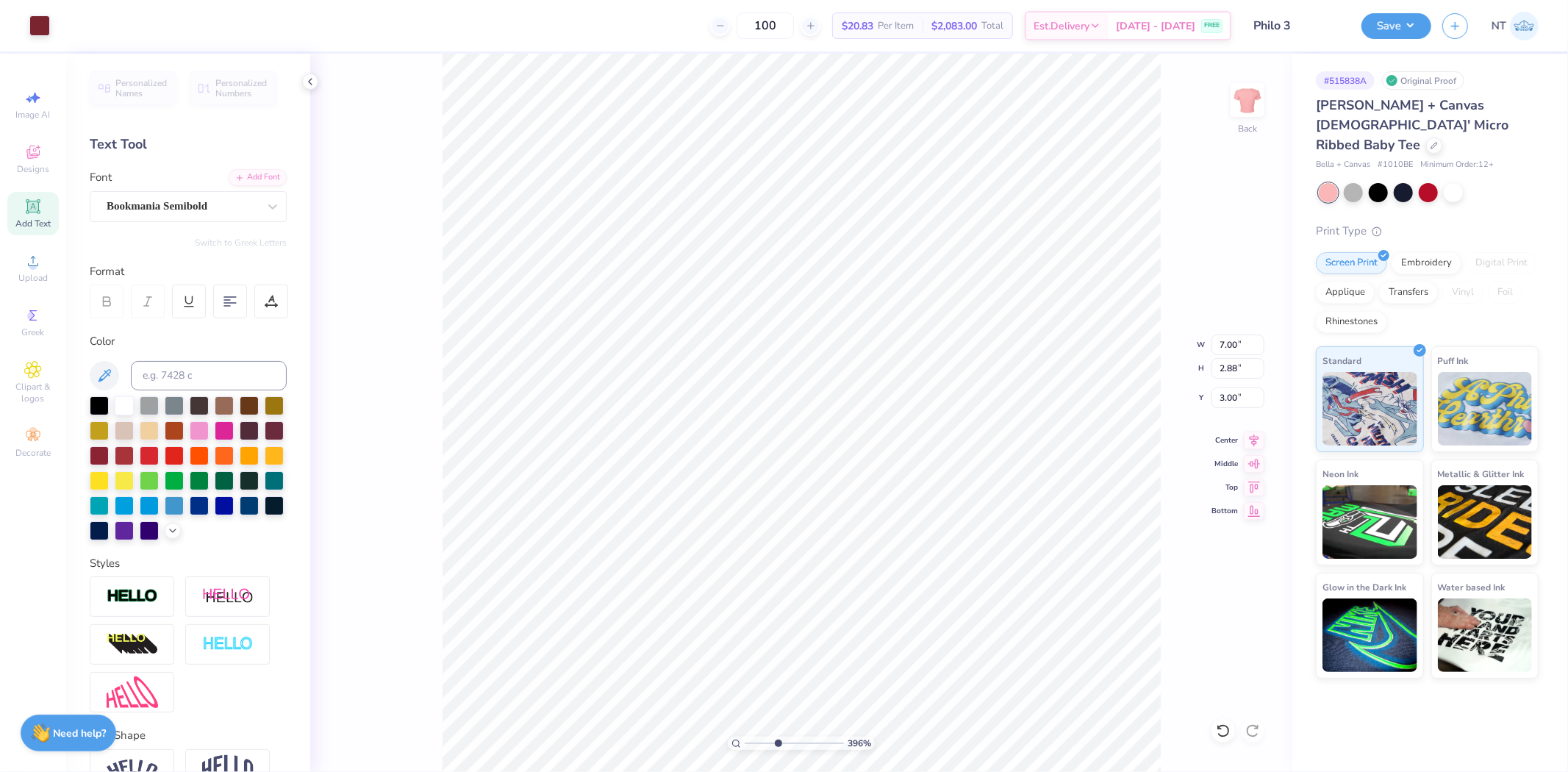
type input "2.40"
type input "0.53"
type input "4.67"
type input "6.90350619462043"
type input "4.69"
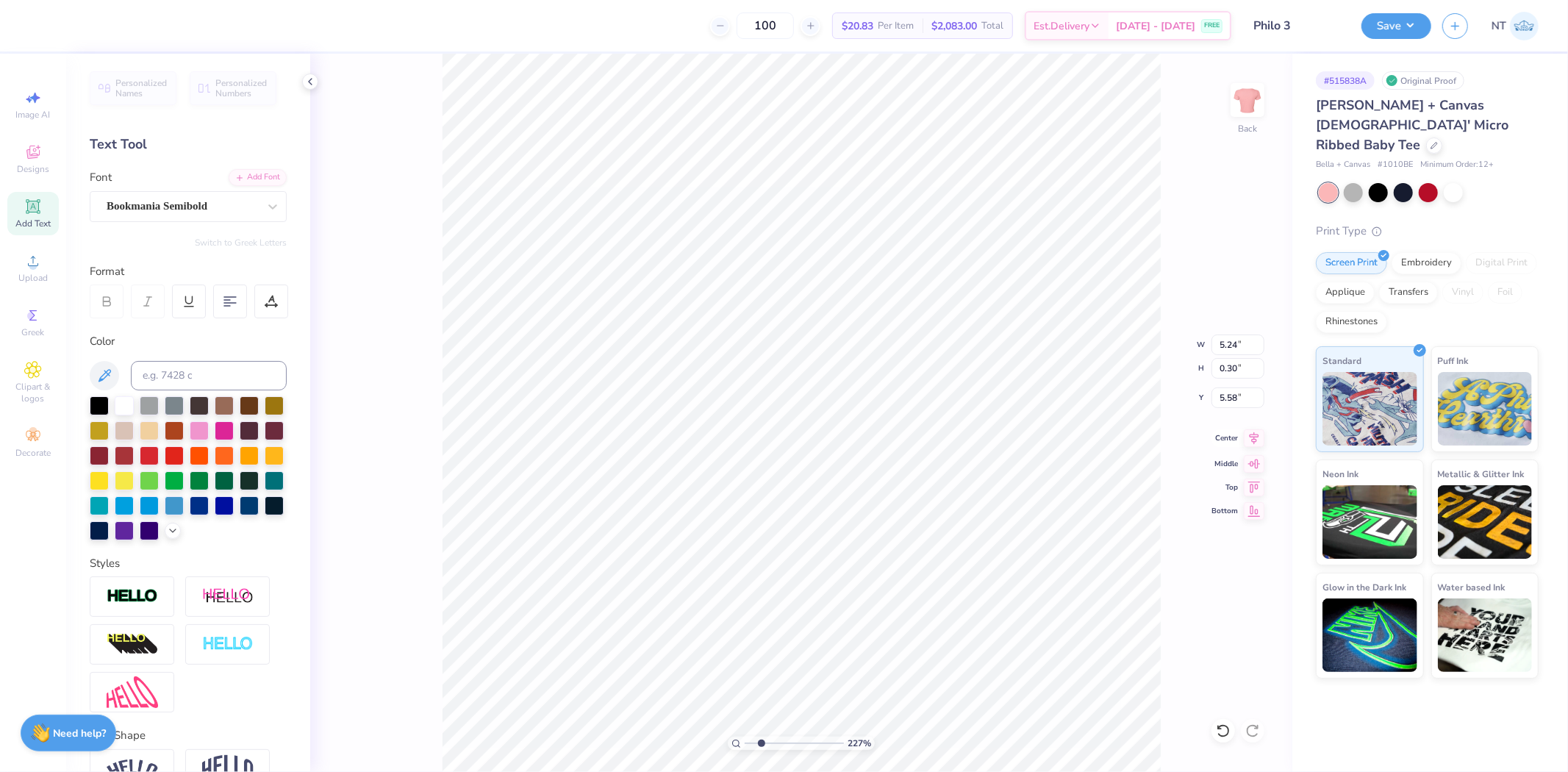
click at [1252, 443] on icon at bounding box center [1254, 438] width 20 height 17
click at [27, 268] on icon at bounding box center [32, 260] width 17 height 17
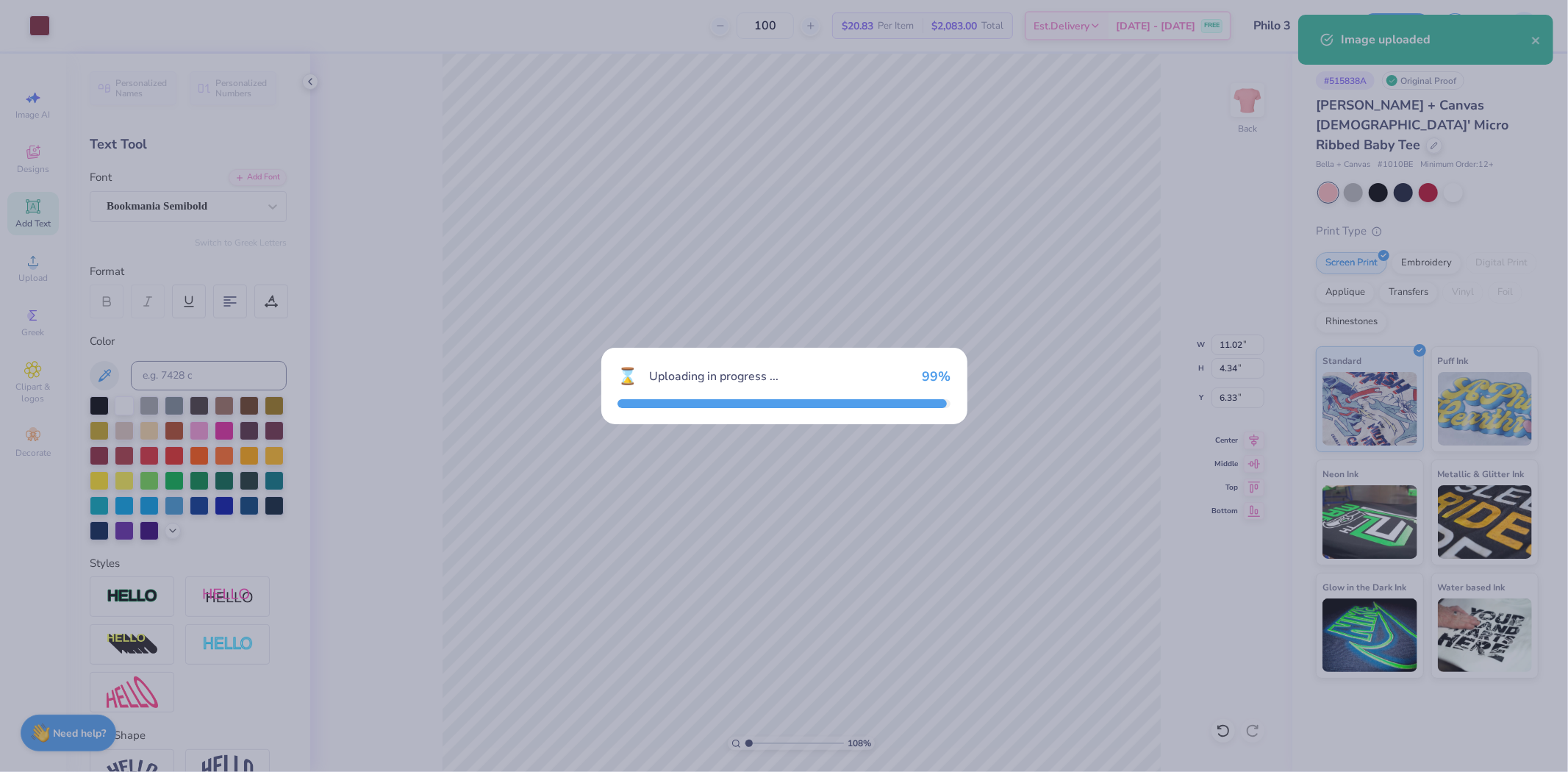
type input "1.08247609246428"
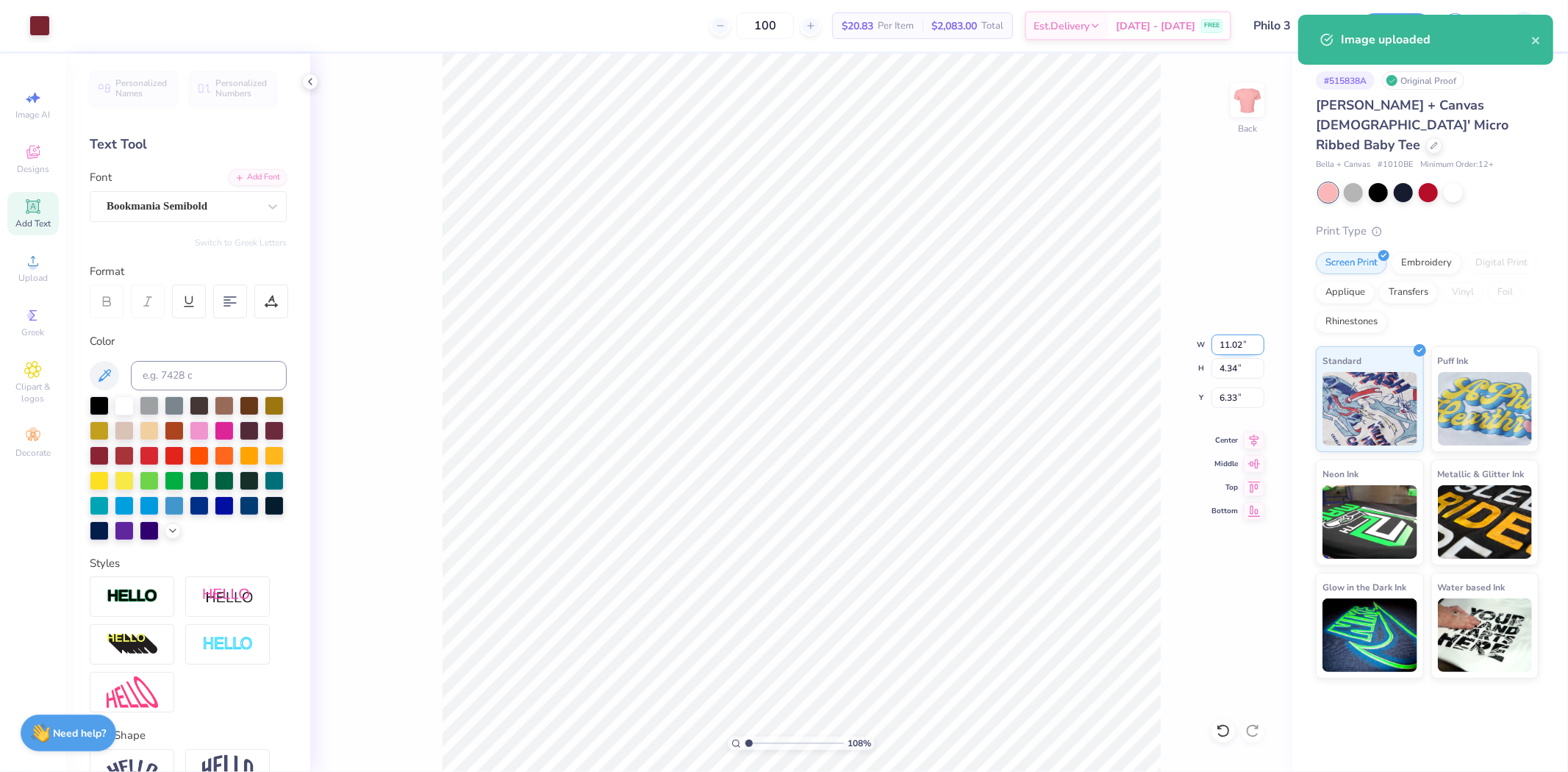
click at [1222, 335] on input "11.02" at bounding box center [1238, 344] width 53 height 20
type input "7"
click at [1223, 395] on input "6.33" at bounding box center [1238, 398] width 53 height 20
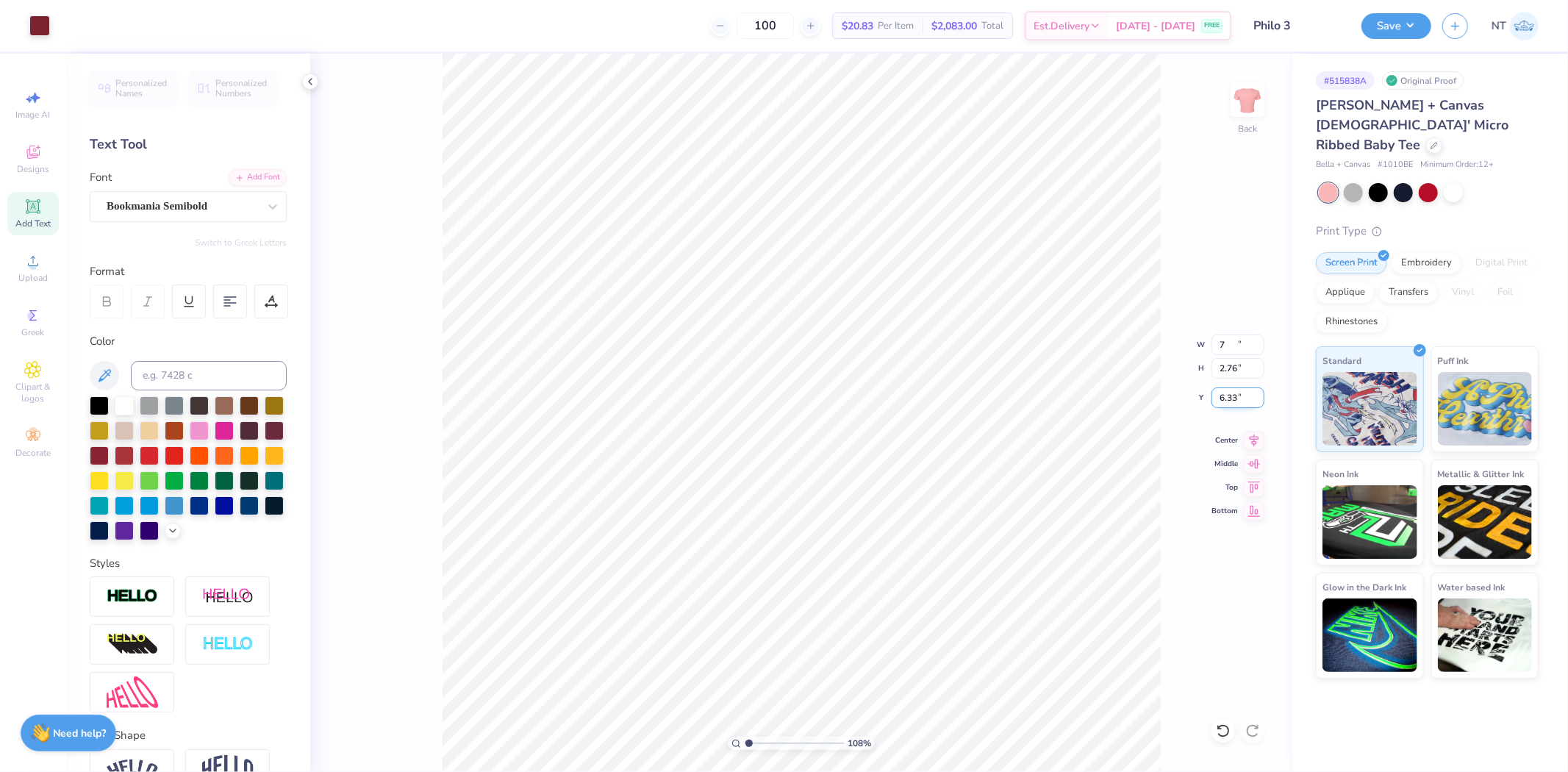
type input "1.08247609246428"
type input "7.00"
type input "2.76"
click at [1223, 395] on input "7.12" at bounding box center [1238, 398] width 53 height 20
click at [1223, 395] on input "7.123" at bounding box center [1238, 398] width 53 height 20
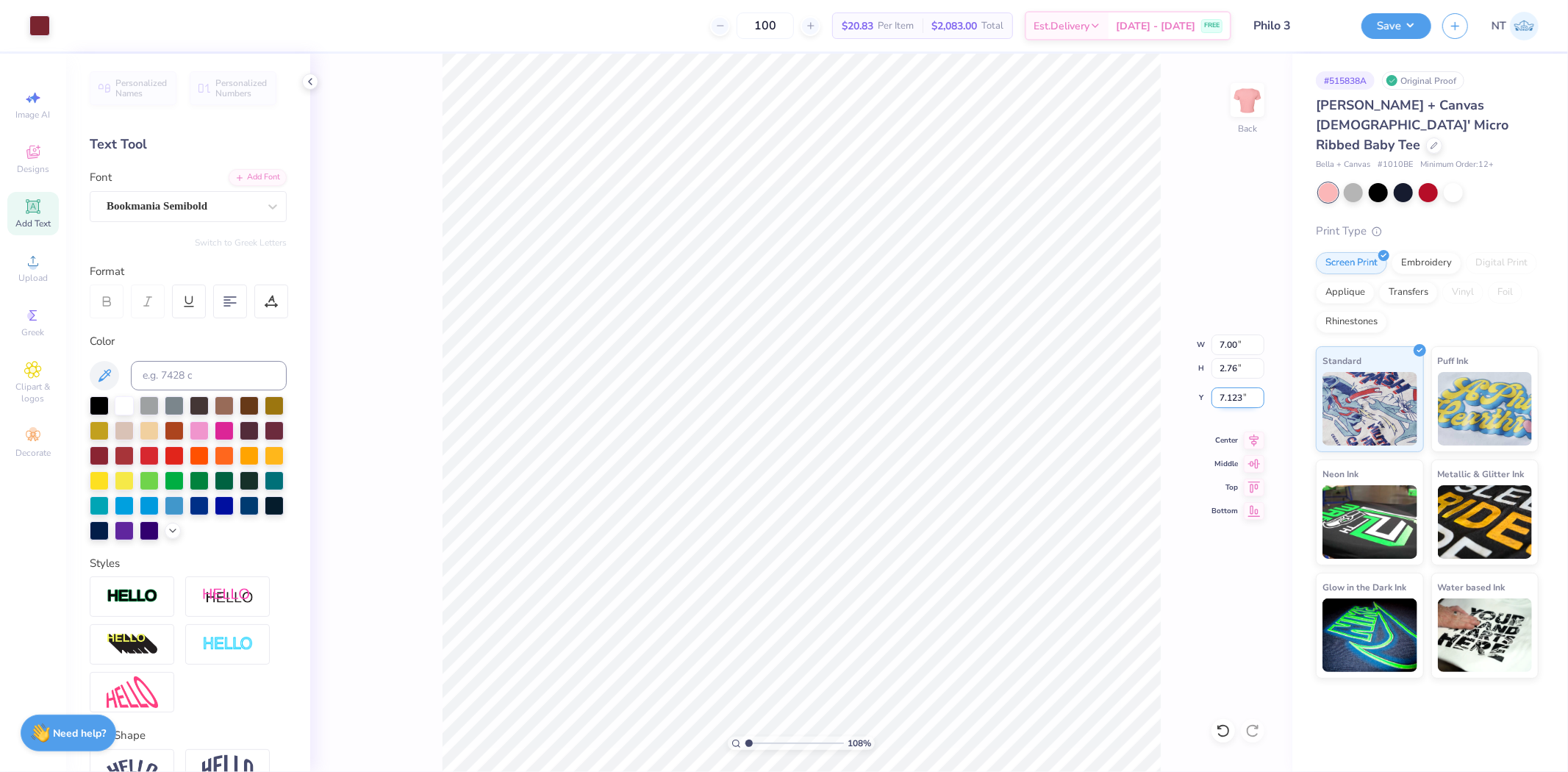
click at [1223, 395] on input "7.123" at bounding box center [1238, 398] width 53 height 20
type input "3"
type input "1.08247609246428"
type input "3.00"
type input "2.73365696638325"
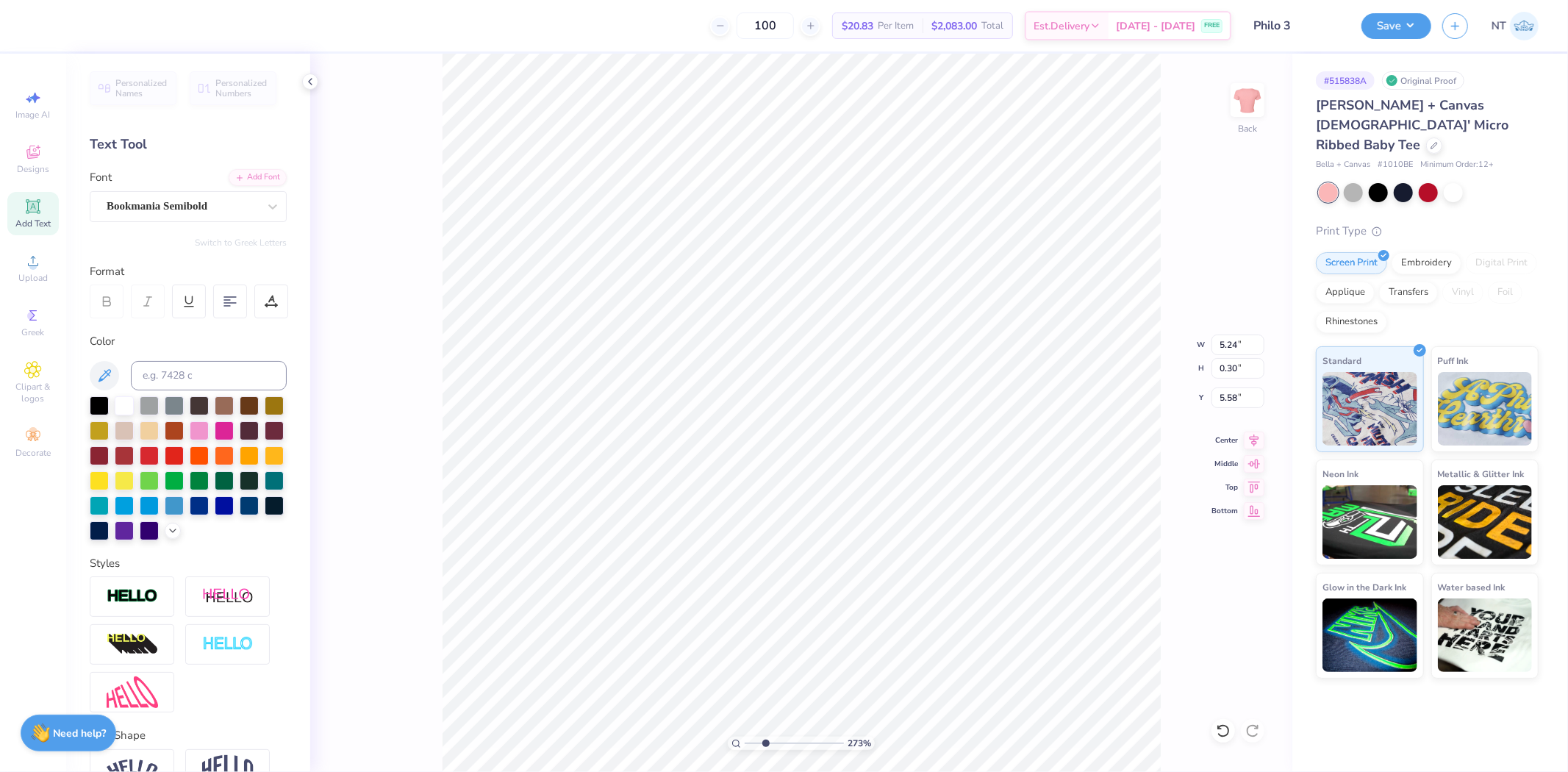
type input "5.46"
click at [1385, 42] on div "Save NT" at bounding box center [1465, 26] width 207 height 51
click at [1379, 37] on div "Save" at bounding box center [1397, 26] width 70 height 26
click at [1394, 35] on button "Save" at bounding box center [1397, 24] width 70 height 26
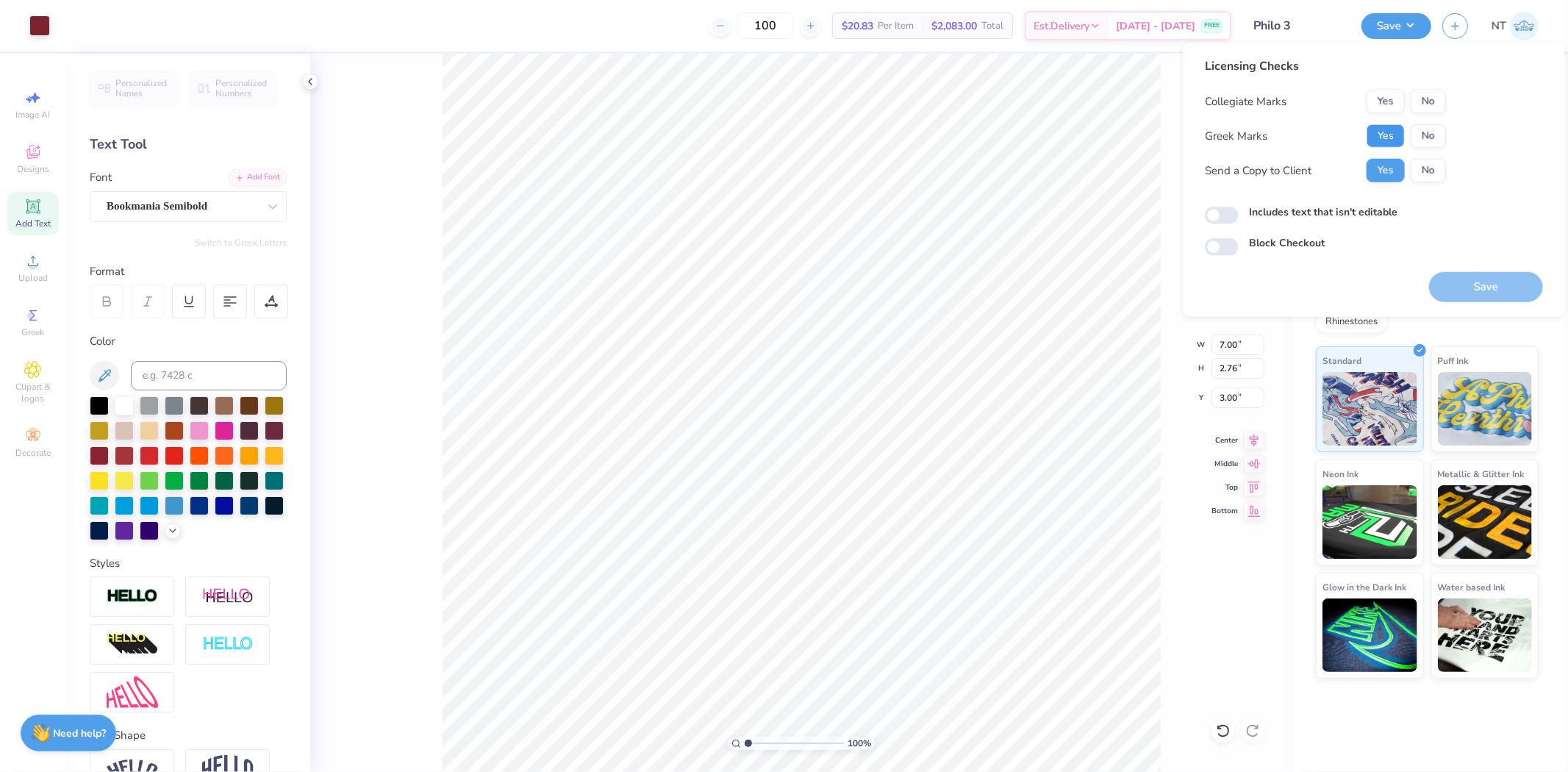
click at [1399, 130] on button "Yes" at bounding box center [1385, 136] width 38 height 23
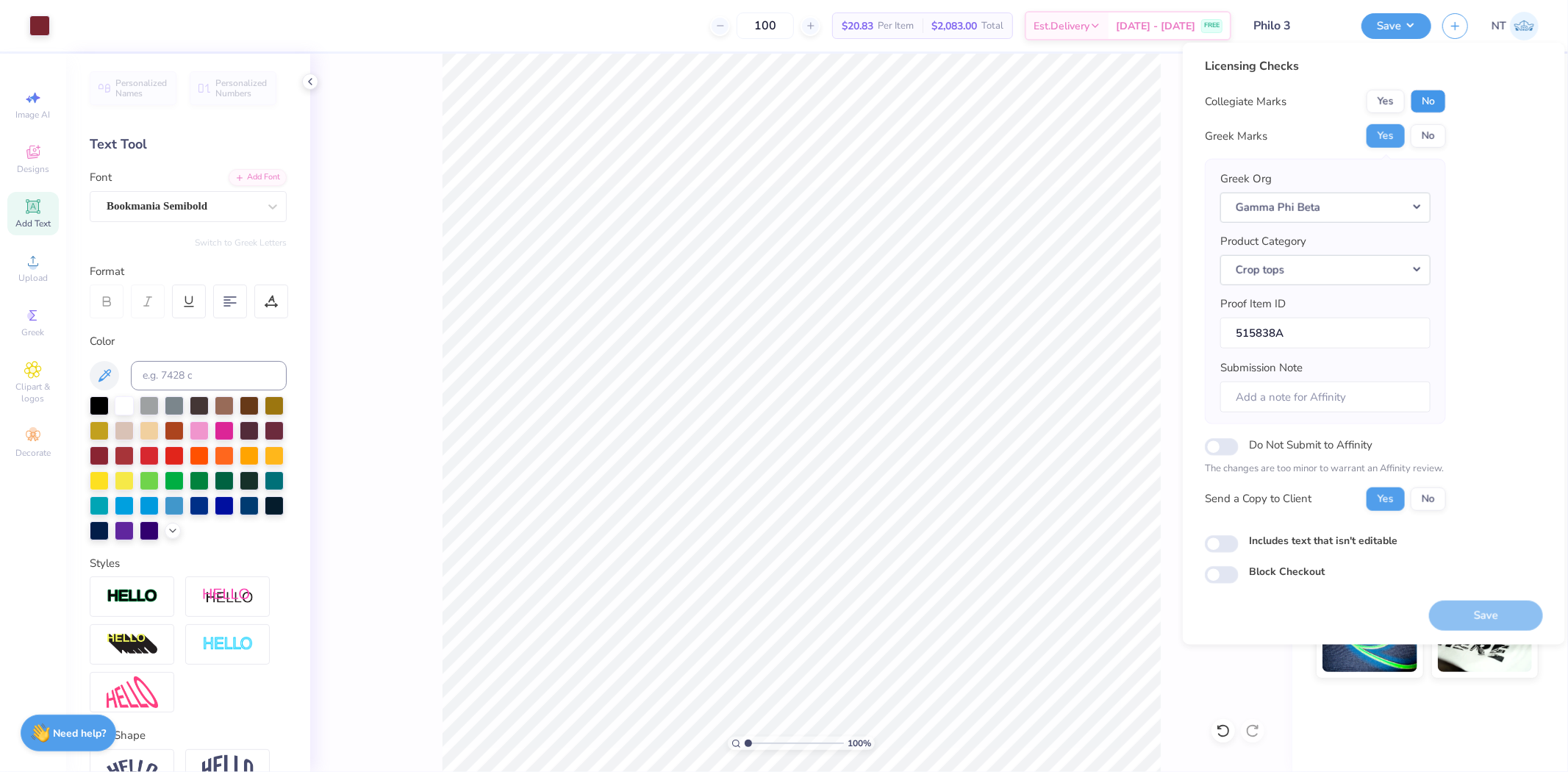
click at [1431, 106] on button "No" at bounding box center [1428, 101] width 35 height 23
click at [1485, 622] on button "Save" at bounding box center [1486, 615] width 114 height 30
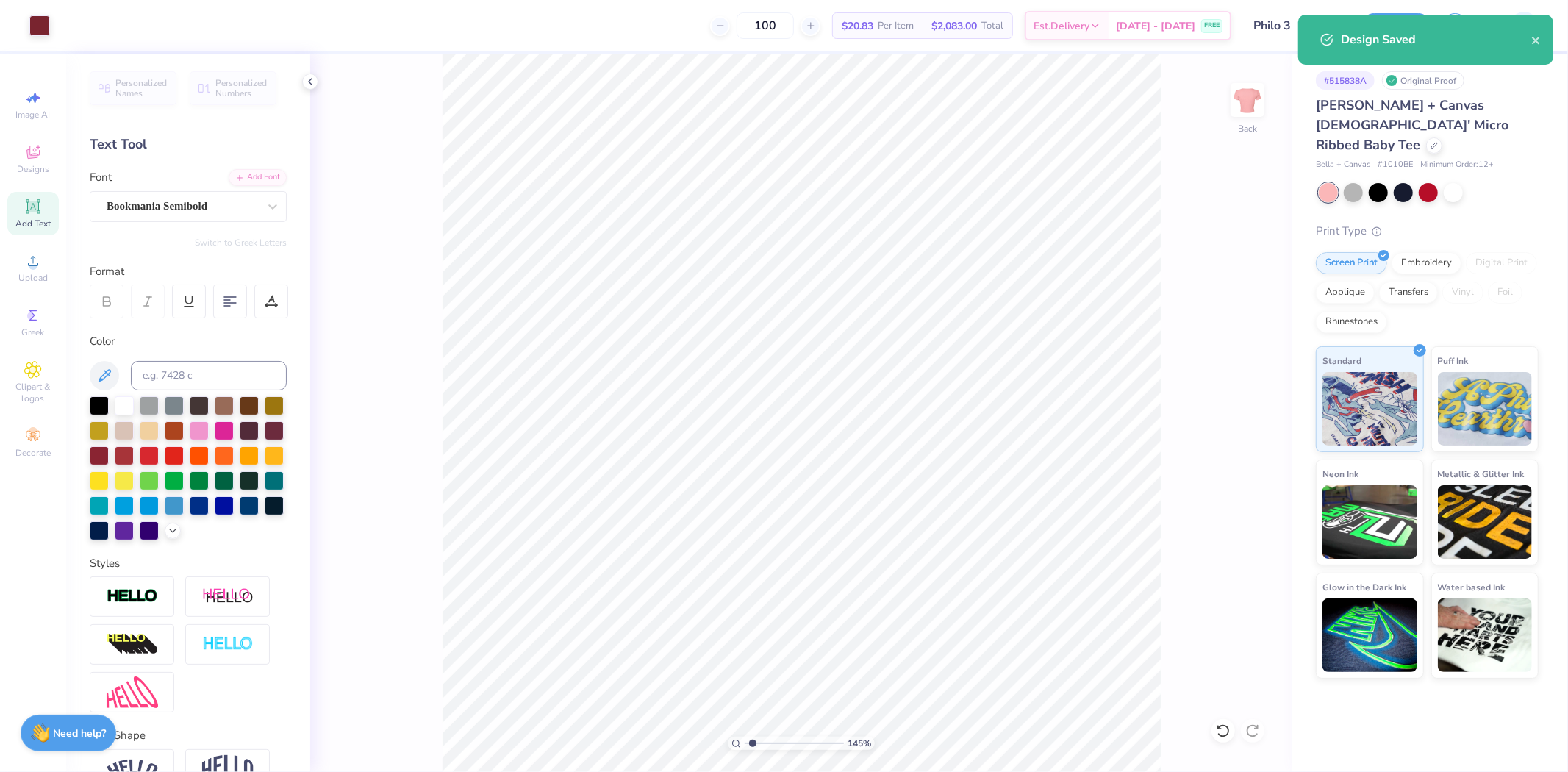
type input "1.44853929555282"
